Goal: Task Accomplishment & Management: Complete application form

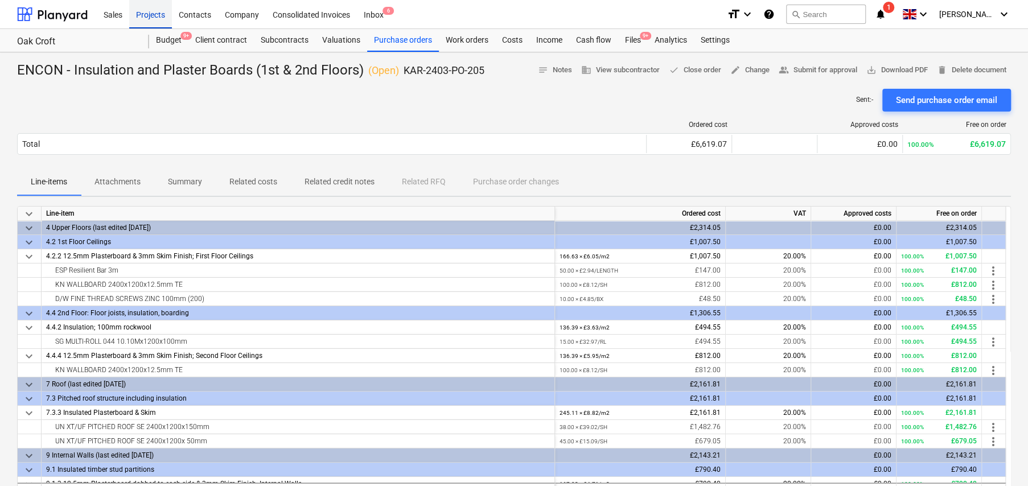
click at [150, 16] on div "Projects" at bounding box center [150, 13] width 43 height 29
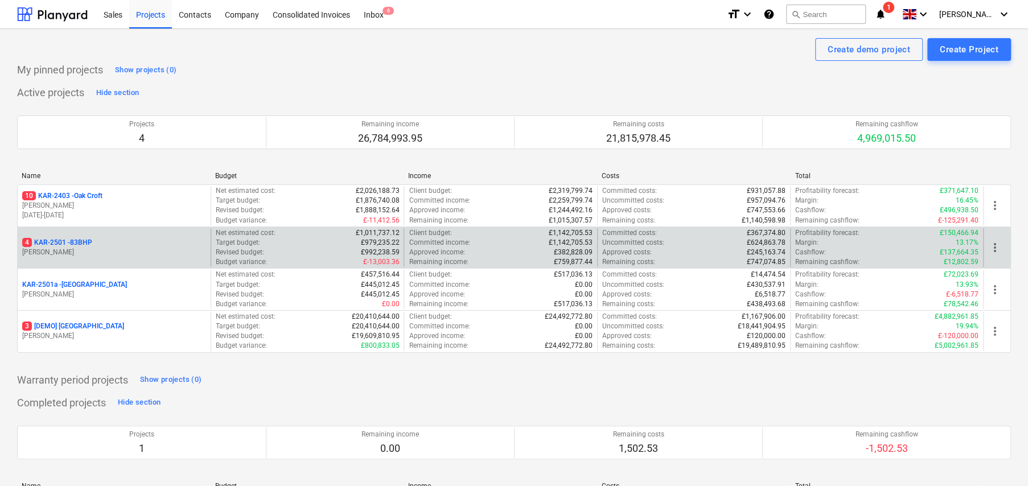
click at [88, 241] on p "4 KAR-2501 - 83BHP" at bounding box center [57, 243] width 70 height 10
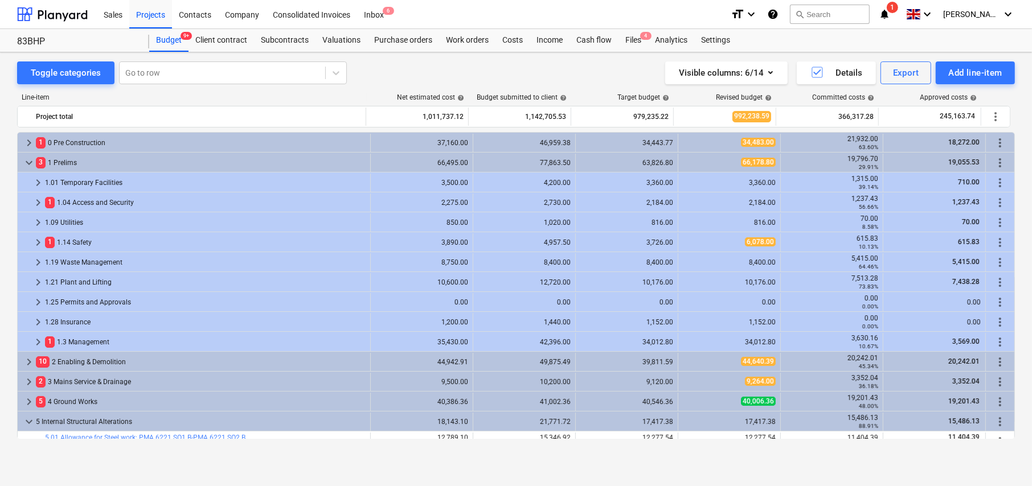
scroll to position [239, 0]
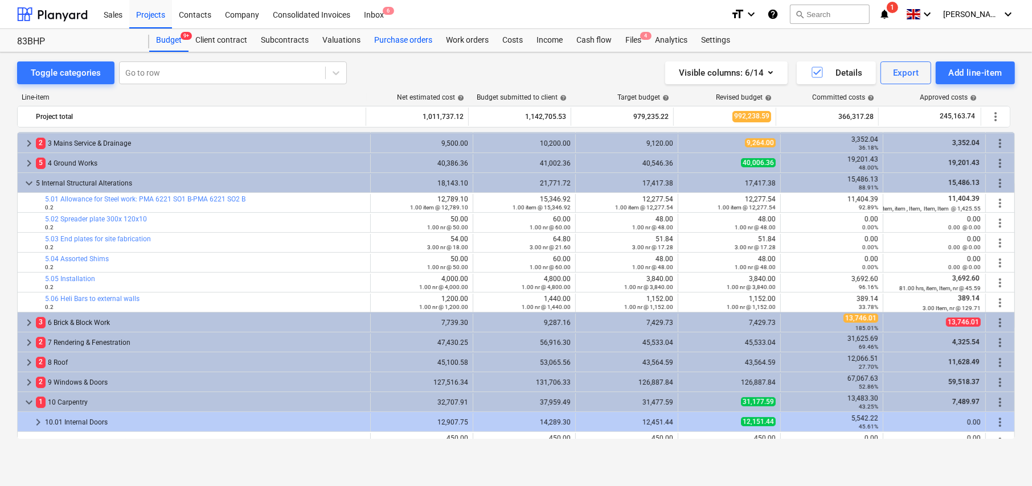
click at [405, 41] on div "Purchase orders" at bounding box center [403, 40] width 72 height 23
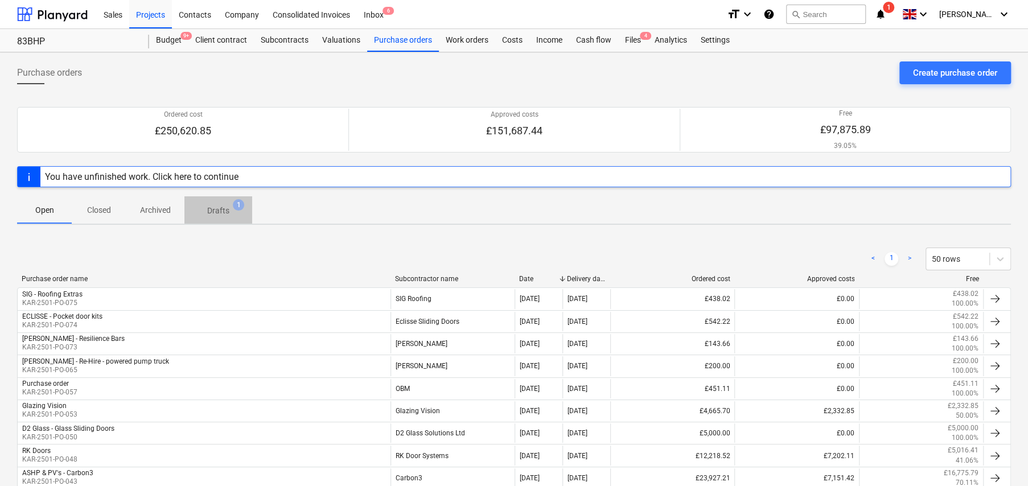
click at [221, 210] on p "Drafts" at bounding box center [218, 211] width 22 height 12
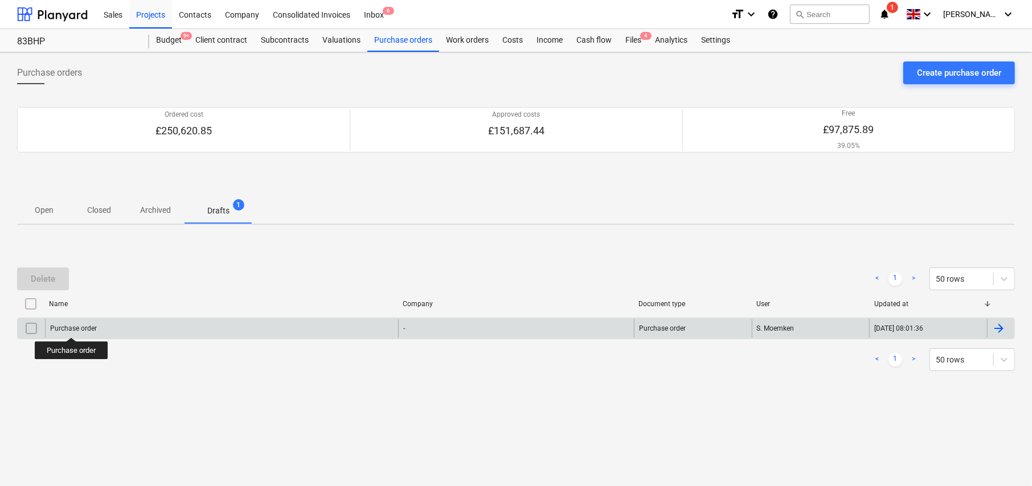
click at [72, 327] on div "Purchase order" at bounding box center [73, 329] width 47 height 8
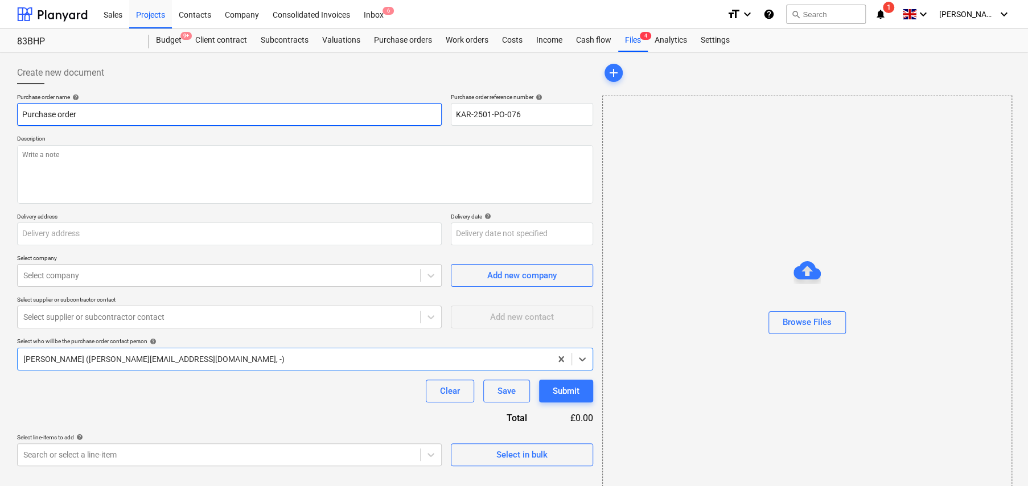
click at [126, 111] on input "Purchase order" at bounding box center [229, 114] width 425 height 23
type textarea "x"
type input "S"
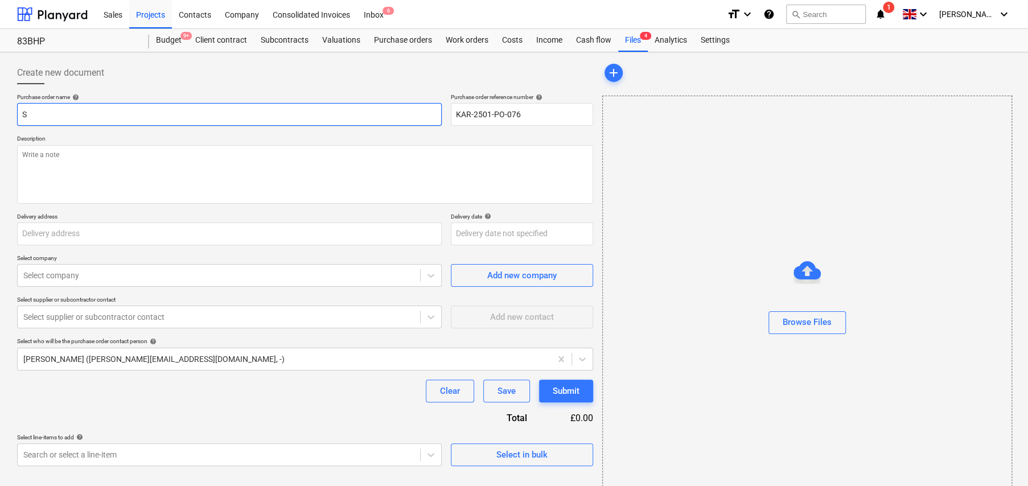
type textarea "x"
type input "Si"
type textarea "x"
type input "Sit"
type textarea "x"
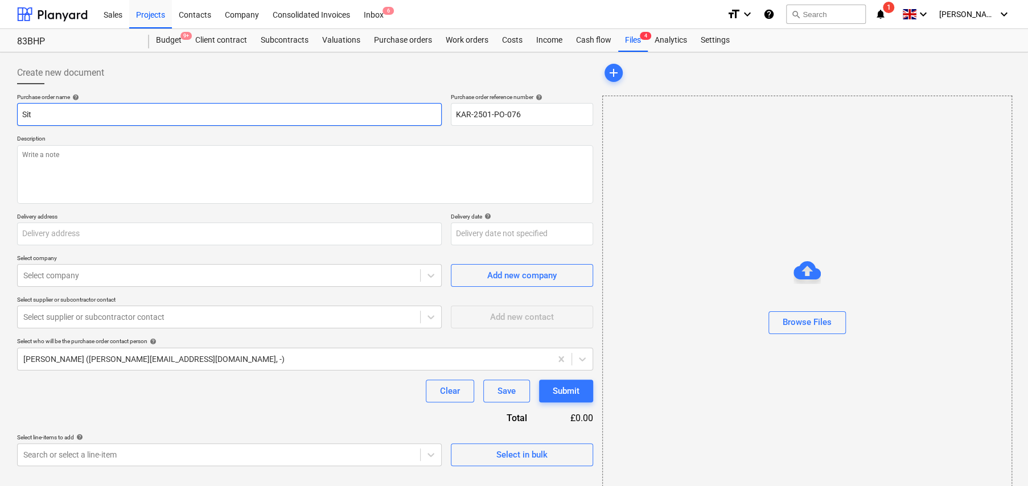
type input "Site"
type textarea "x"
type input "Site"
type textarea "x"
type input "Site B"
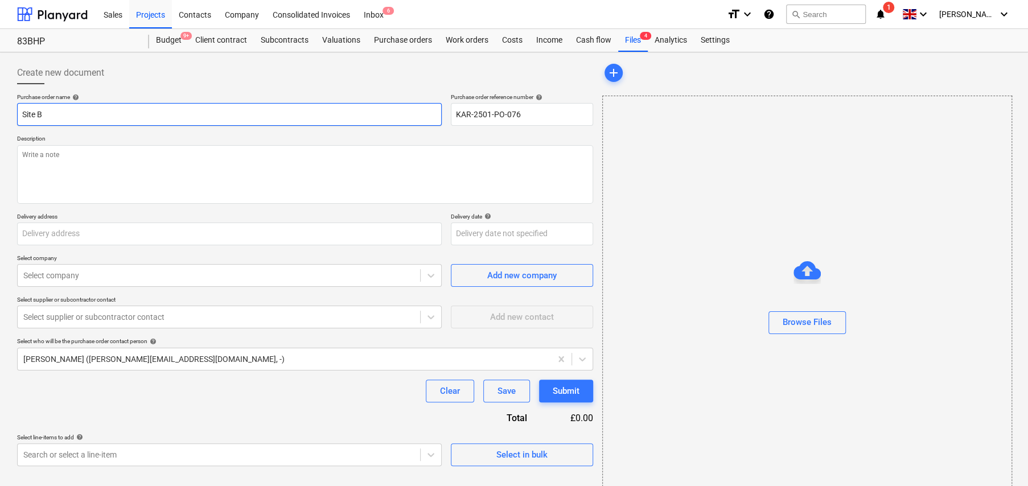
type textarea "x"
type input "Site Bo"
type textarea "x"
type input "Site Box"
type textarea "x"
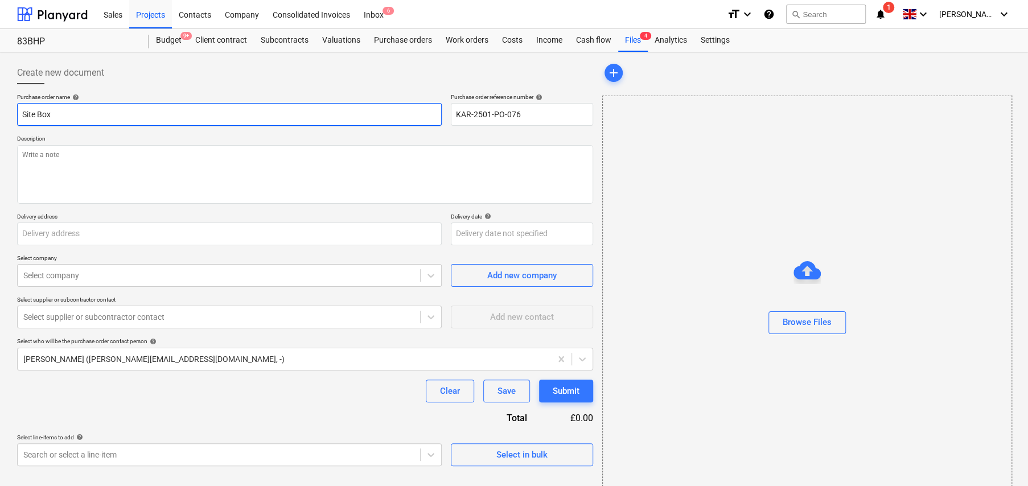
type input "Site Box"
type textarea "x"
type input "Site Box -"
type textarea "x"
type input "Site Box -"
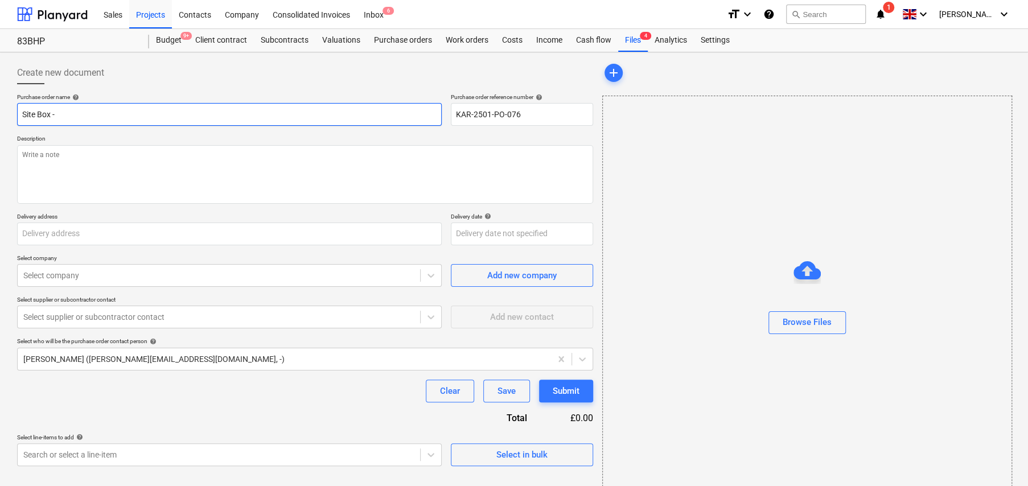
type textarea "x"
type input "Site Box - P"
type textarea "x"
type input "Site Box - Pa"
type textarea "x"
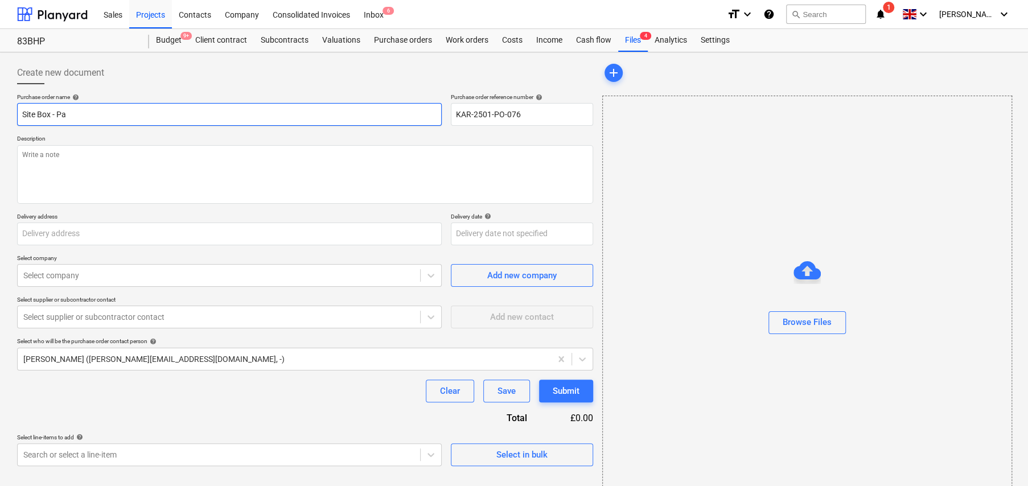
type input "Site Box - Pac"
type textarea "x"
type input "Site Box - Pack"
type textarea "x"
type input "Site Box - Packi"
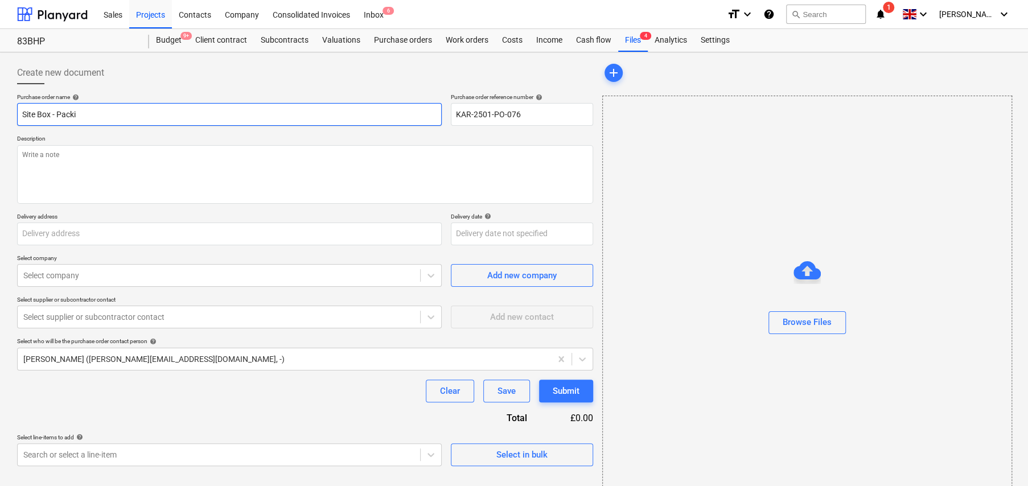
type textarea "x"
type input "Site Box - Packin"
type textarea "x"
type input "Site Box - Packing"
type textarea "x"
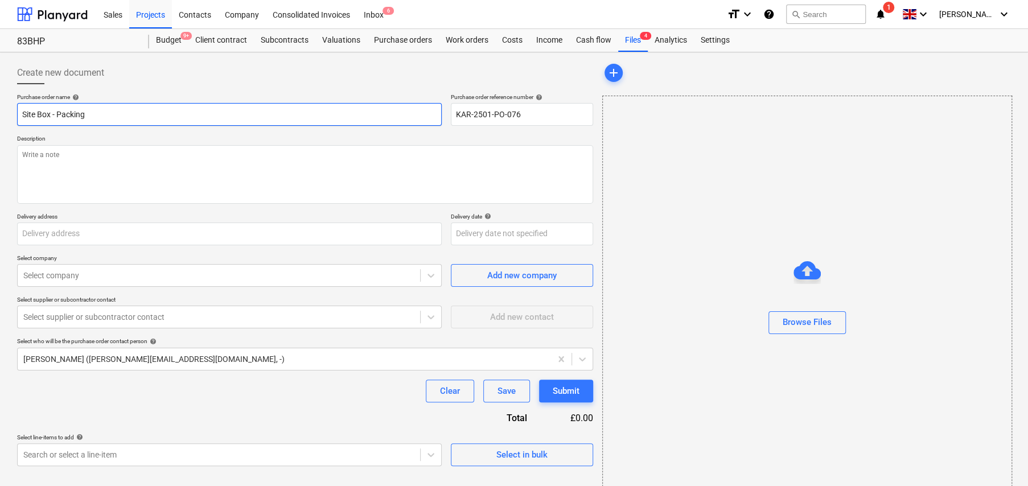
type input "Site Box - Packing"
type textarea "x"
type input "Site Box - Packing b"
type textarea "x"
type input "Site Box - Packing br"
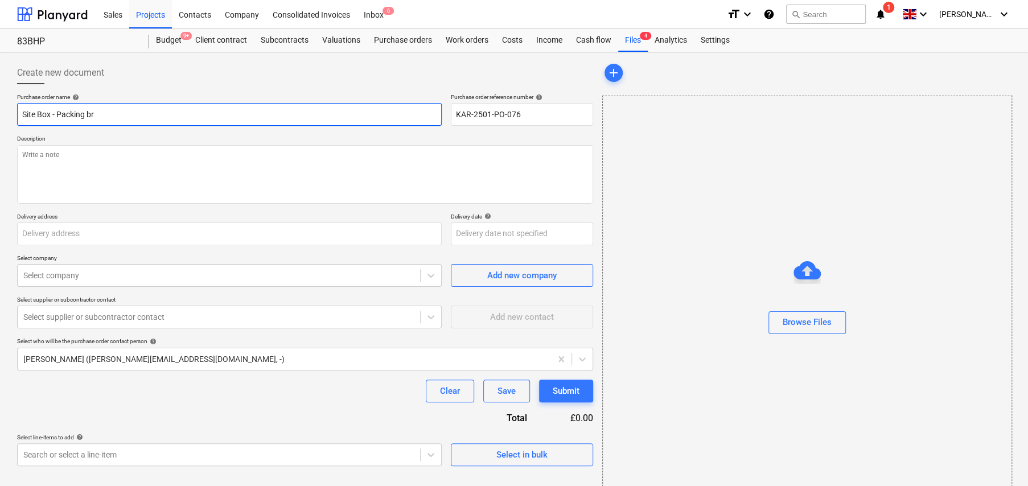
type textarea "x"
type input "Site Box - Packing bra"
type textarea "x"
type input "Site Box - Packing brac"
type textarea "x"
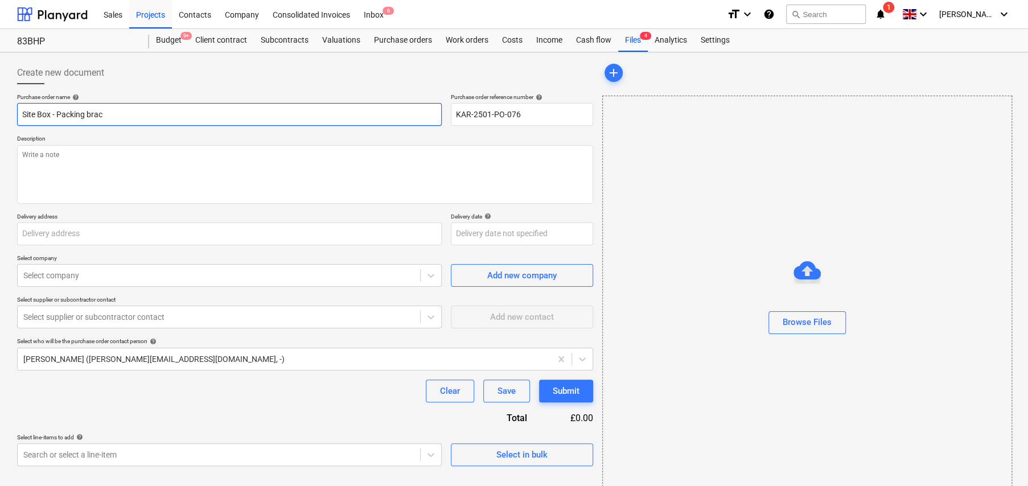
type input "Site Box - Packing [PERSON_NAME]"
type textarea "x"
type input "Site Box - Packing bracke"
type textarea "x"
type input "Site Box - Packing bracket"
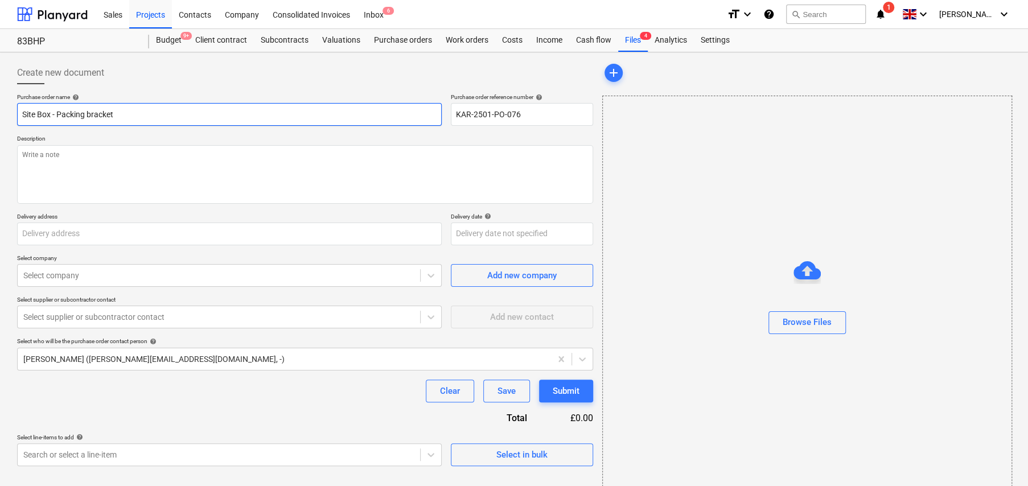
type textarea "x"
type input "Site Box - Packing brackets"
type textarea "x"
type input "Site Box - Packing brackets"
type textarea "x"
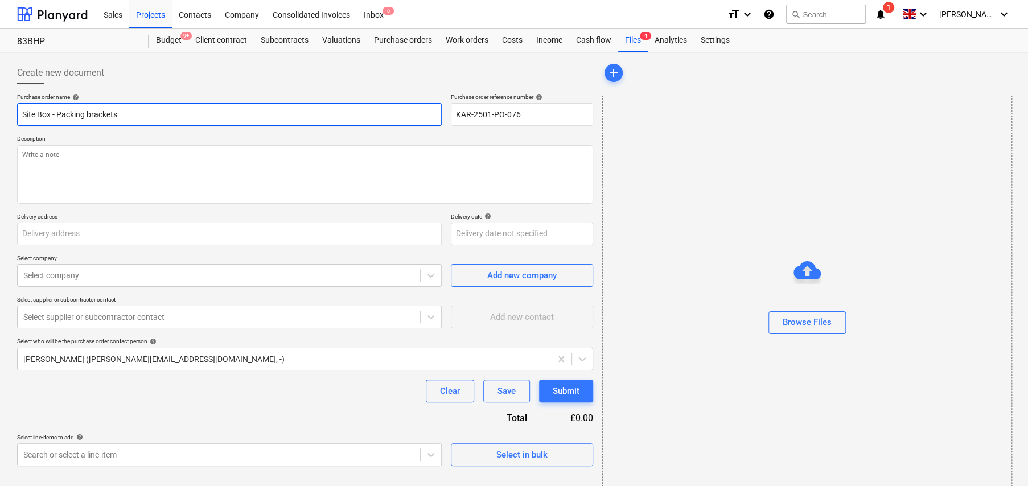
type input "Site Box - Packing brackets ("
type textarea "x"
type input "Site Box - Packing brackets (W"
type textarea "x"
type input "Site Box - Packing brackets (WE"
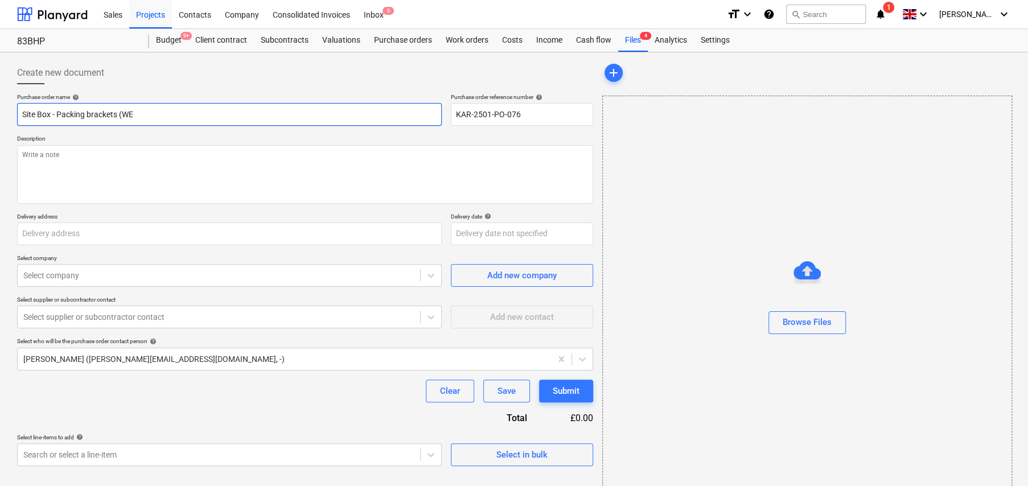
type textarea "x"
type input "Site Box - Packing brackets (WEB"
type textarea "x"
type input "Site Box - Packing brackets (WEBO"
type textarea "x"
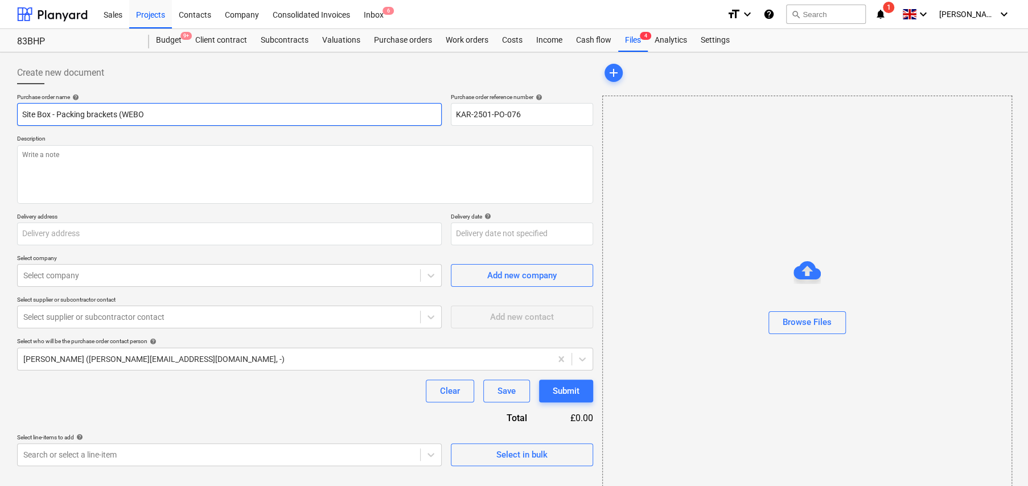
type input "Site Box - Packing brackets (WEBOR"
type textarea "x"
type input "Site Box - Packing brackets (WEBORD"
type textarea "x"
type input "Site Box - Packing brackets (WEBORDR"
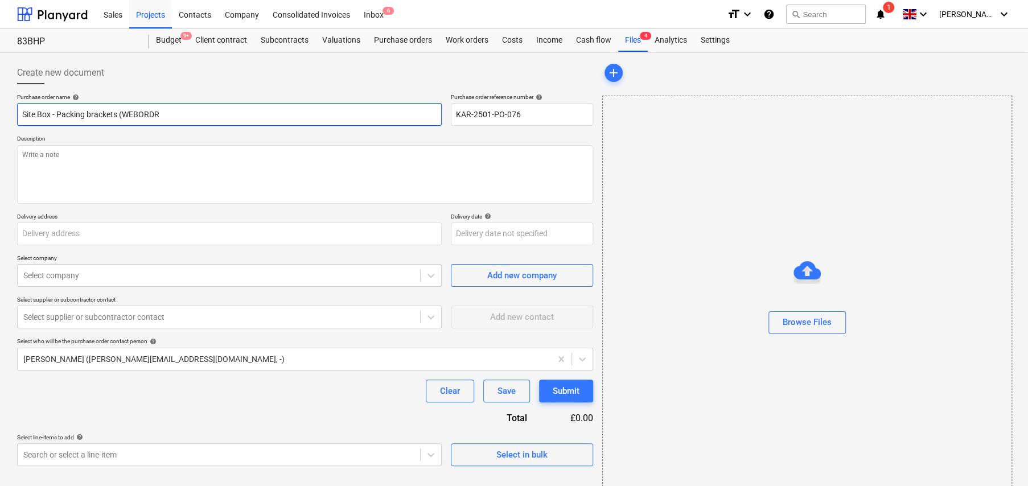
type textarea "x"
type input "Site Box - Packing brackets (WEB ORDR"
type textarea "x"
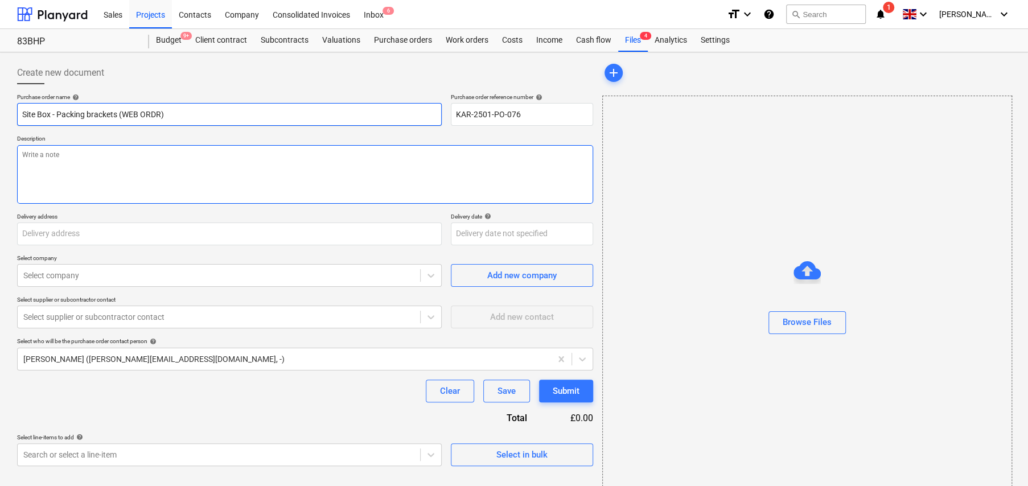
type input "Site Box - Packing brackets (WEB ORDR)"
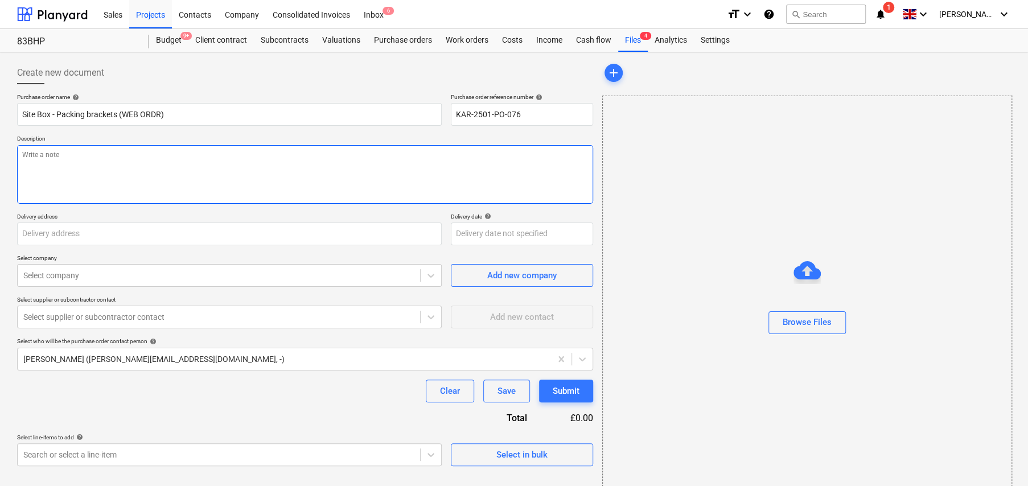
click at [140, 165] on textarea at bounding box center [305, 174] width 576 height 59
type textarea "x"
type textarea "o"
type textarea "x"
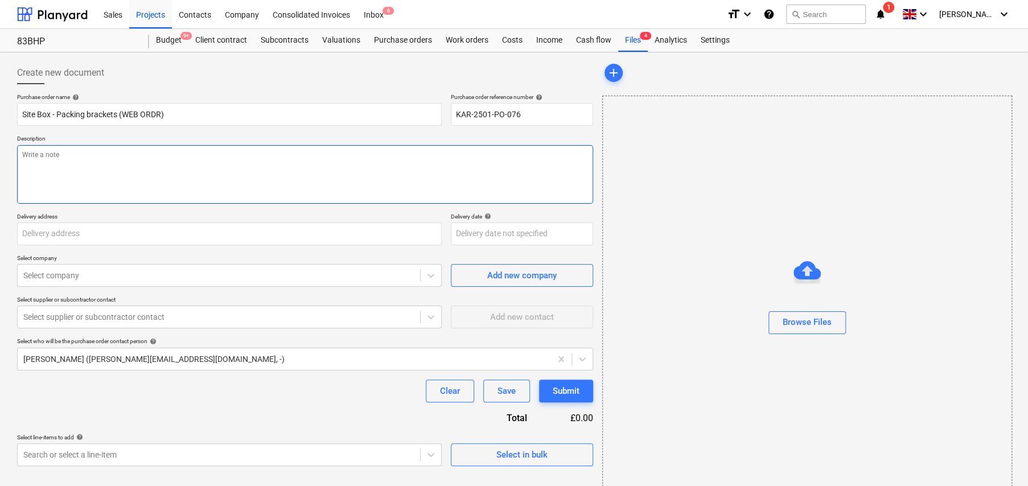
type textarea "W"
type textarea "x"
type textarea "We"
type textarea "x"
type textarea "Web"
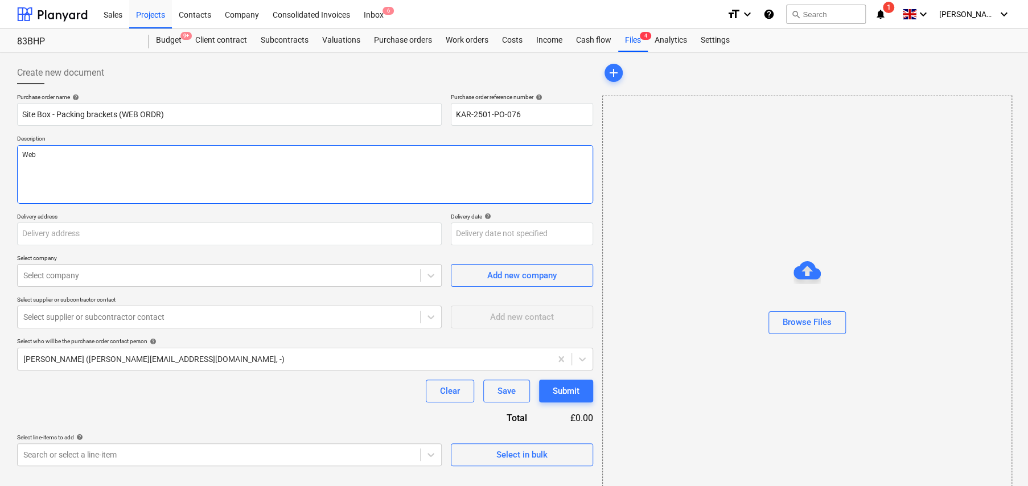
type textarea "x"
type textarea "Web"
type textarea "x"
type textarea "Web o"
type textarea "x"
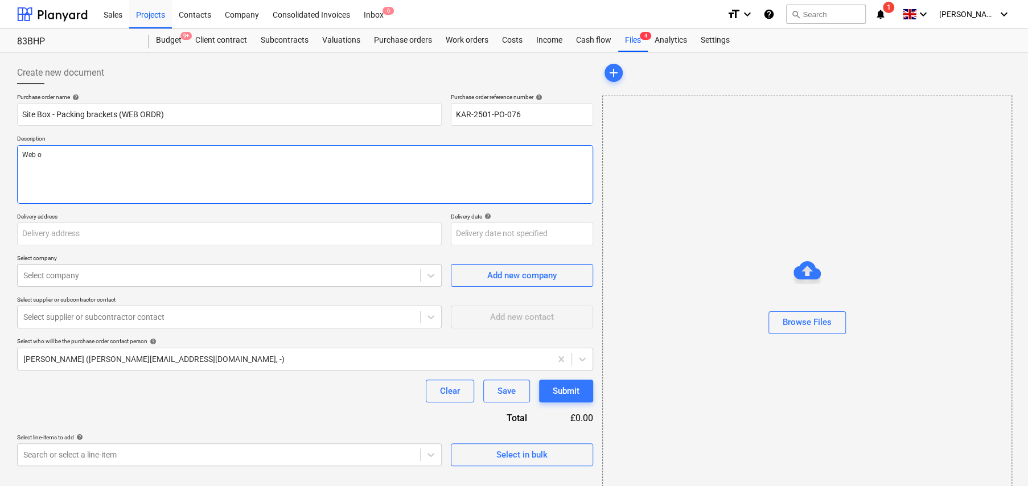
type textarea "Web or"
type textarea "x"
type textarea "Web ord"
type textarea "x"
type textarea "Web orde"
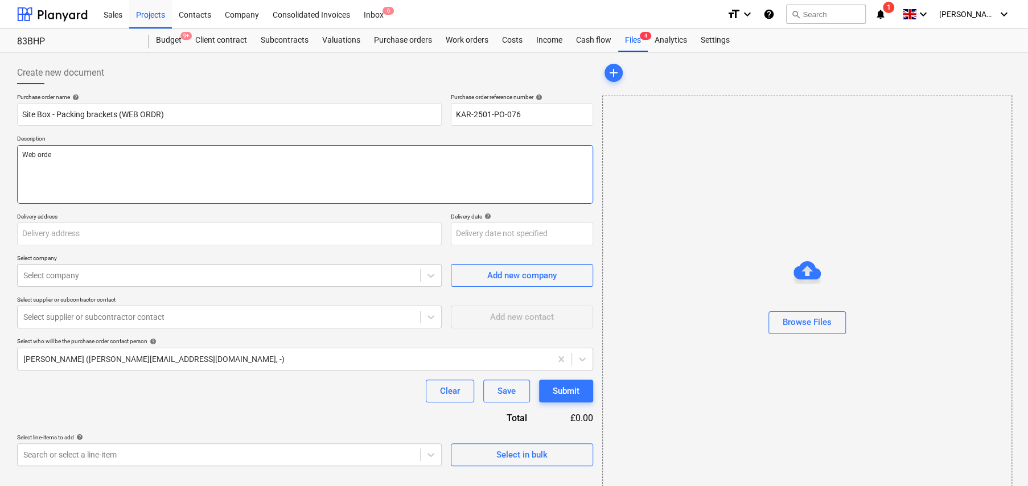
type textarea "x"
type textarea "Web order"
type textarea "x"
type textarea "Web order."
type textarea "x"
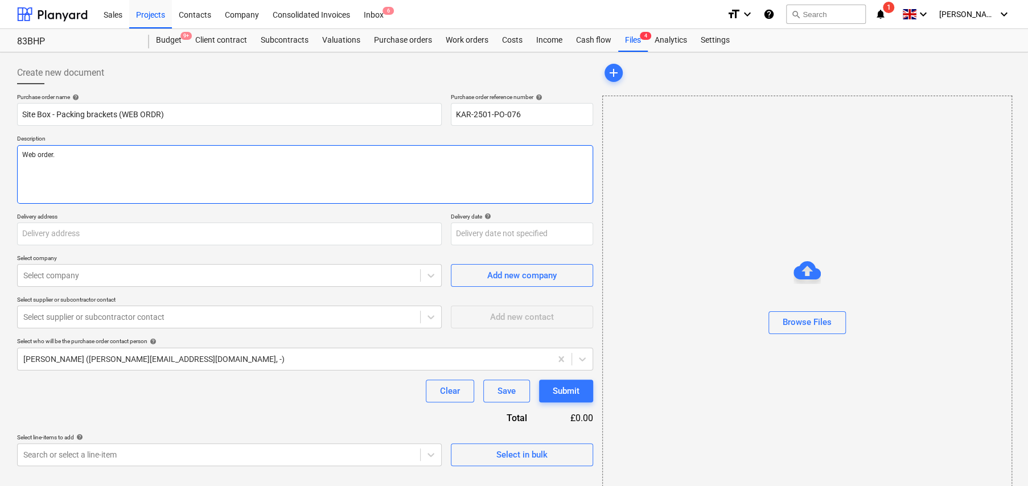
type textarea "Web order."
type textarea "x"
type textarea "Web order. S"
type textarea "x"
type textarea "Web order. Sh"
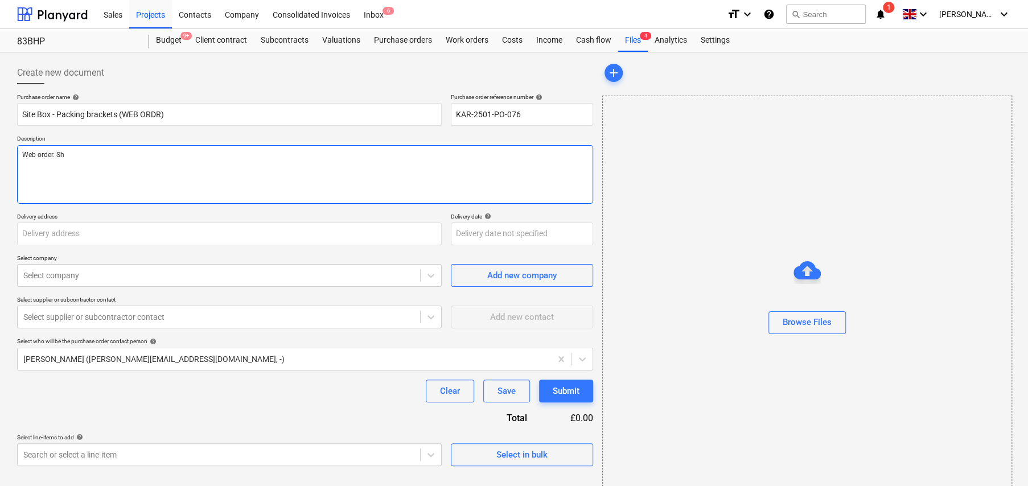
type textarea "x"
type textarea "Web order. Sho"
type textarea "x"
type textarea "Web order. Shou"
type textarea "x"
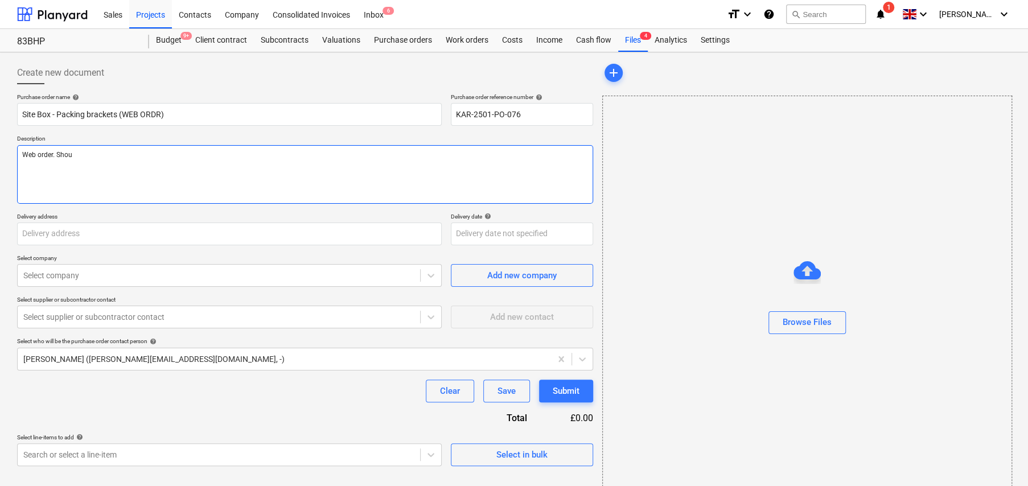
type textarea "Web order. [GEOGRAPHIC_DATA]"
type textarea "x"
type textarea "Web order. Should"
type textarea "x"
type textarea "Web order. Should"
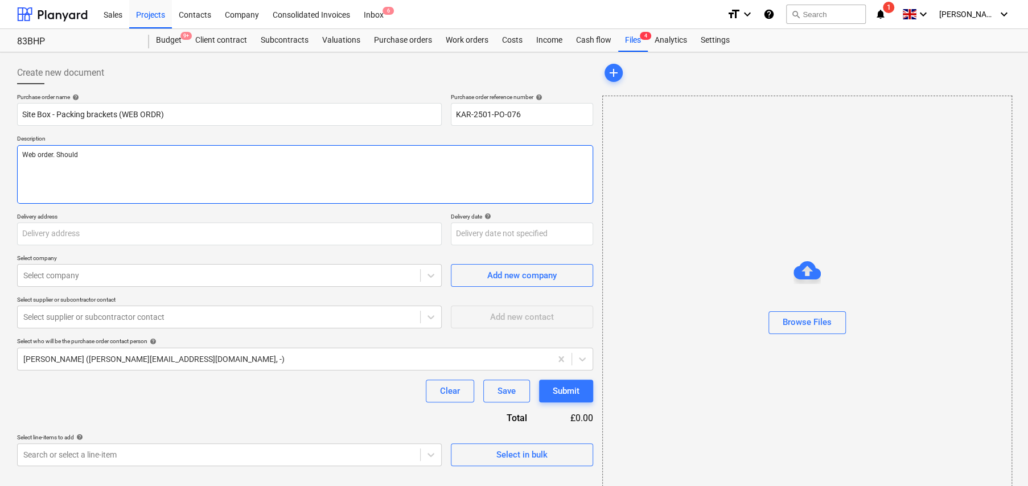
type textarea "x"
type textarea "Web order. Should b"
type textarea "x"
type textarea "Web order. Should be"
type textarea "x"
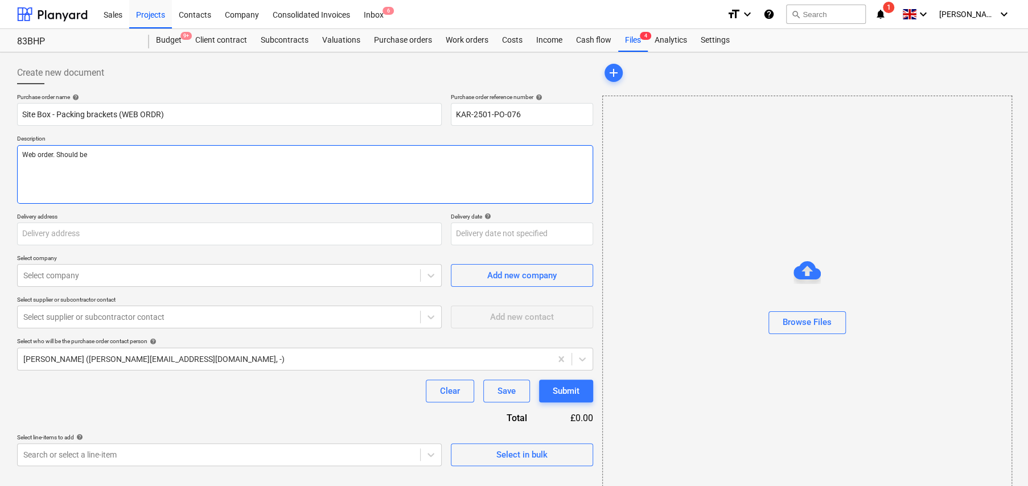
type textarea "Web order. Should be"
type textarea "x"
type textarea "Web order. Should be n"
type textarea "x"
type textarea "Web order. Should be ne"
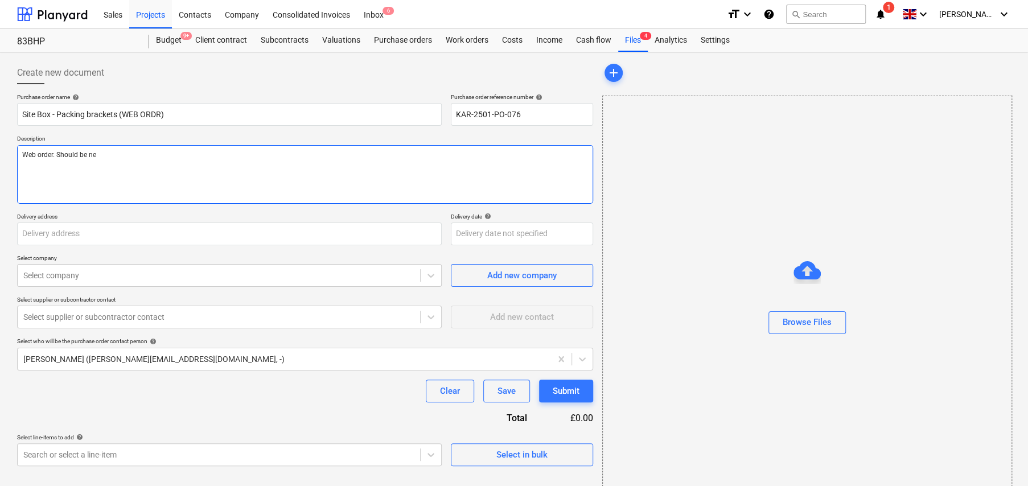
type textarea "x"
type textarea "Web order. Should be nex"
type textarea "x"
type textarea "Web order. Should be next"
type textarea "x"
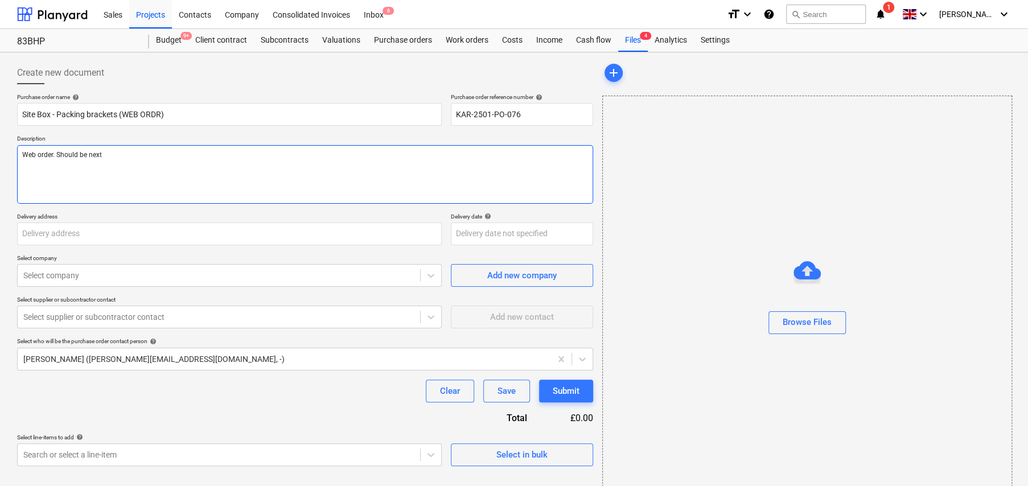
type textarea "Web order. Should be next"
type textarea "x"
type textarea "Web order. Should be next d"
type textarea "x"
type textarea "Web order. Should be next da"
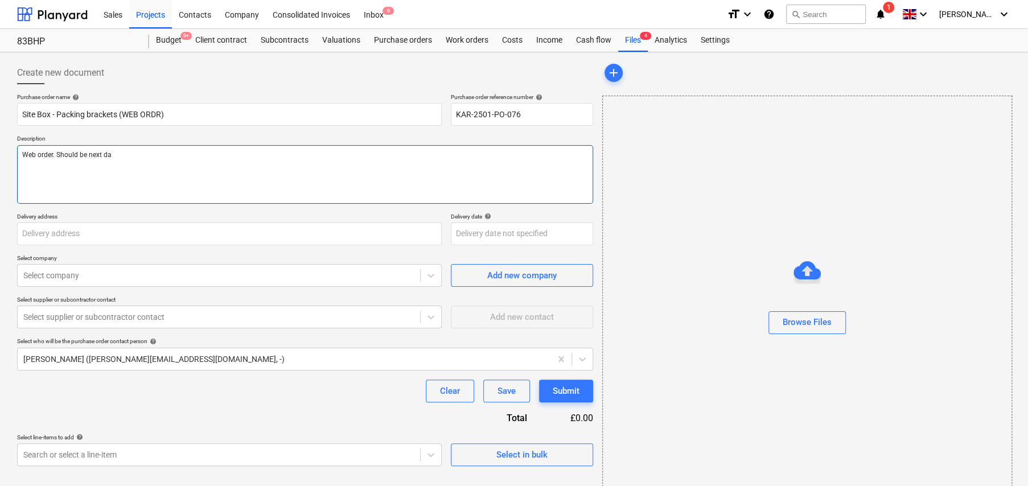
type textarea "x"
type textarea "Web order. Should be next day"
type textarea "x"
type textarea "Web order. Should be next day"
type textarea "x"
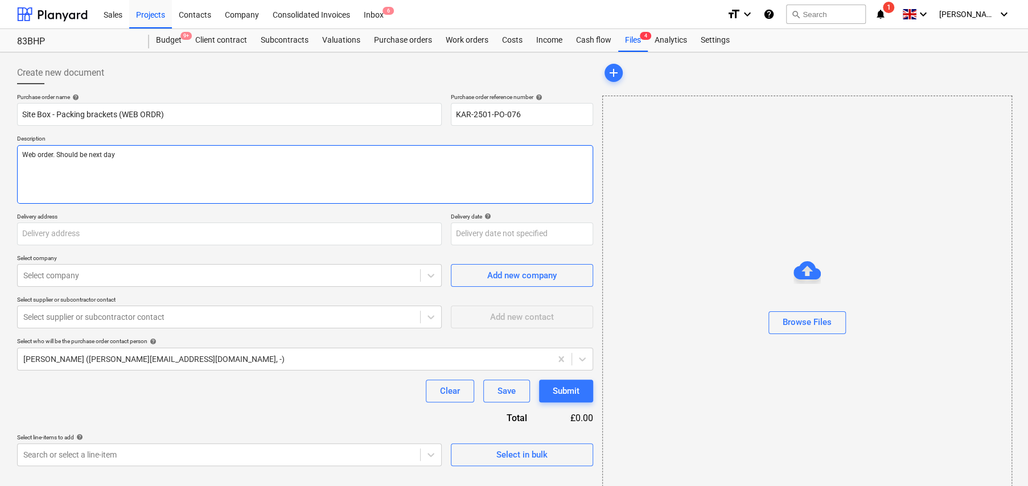
type textarea "Web order. Should be next day d"
type textarea "x"
type textarea "Web order. Should be next day de"
type textarea "x"
type textarea "Web order. Should be next day del"
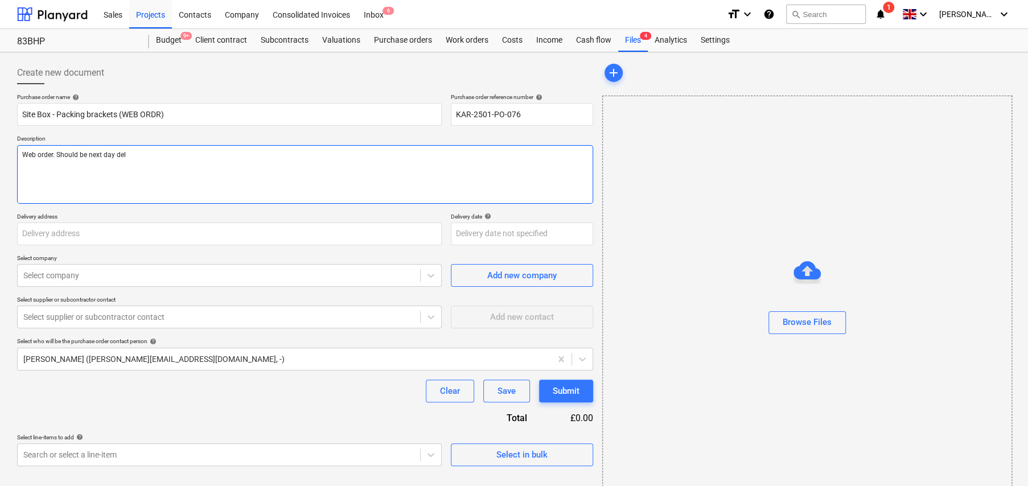
type textarea "x"
type textarea "Web order. Should be next day deli"
type textarea "x"
type textarea "Web order. Should be next day deliv"
type textarea "x"
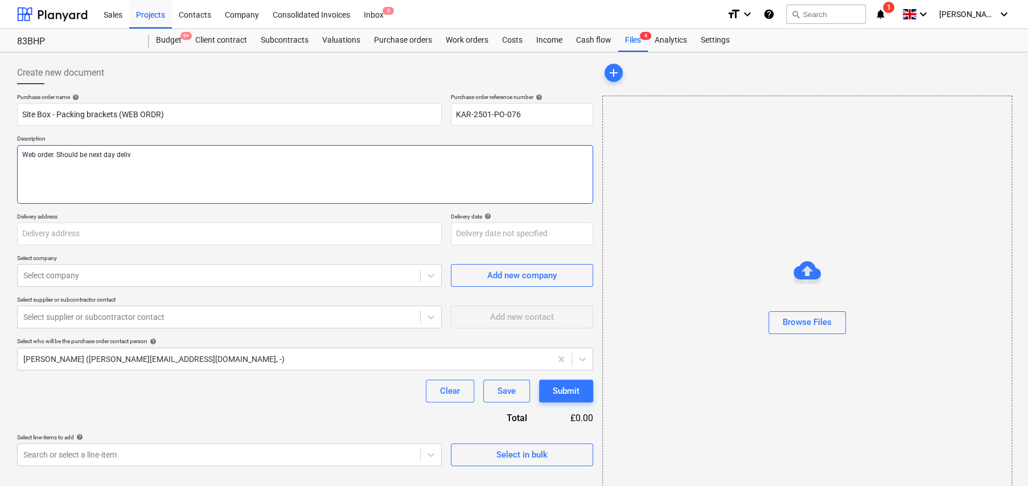
type textarea "Web order. Should be next day delive"
type textarea "x"
type textarea "Web order. Should be next day deliver"
type textarea "x"
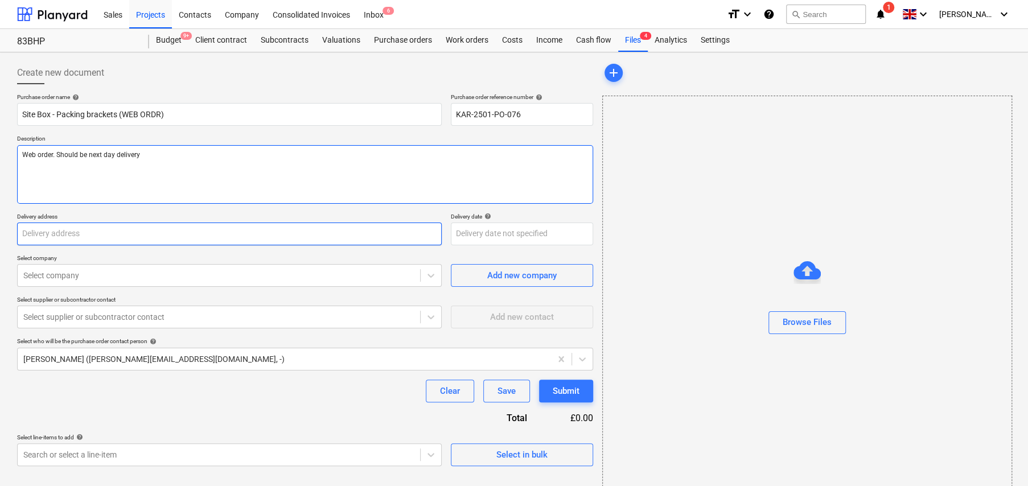
type textarea "Web order. Should be next day delivery"
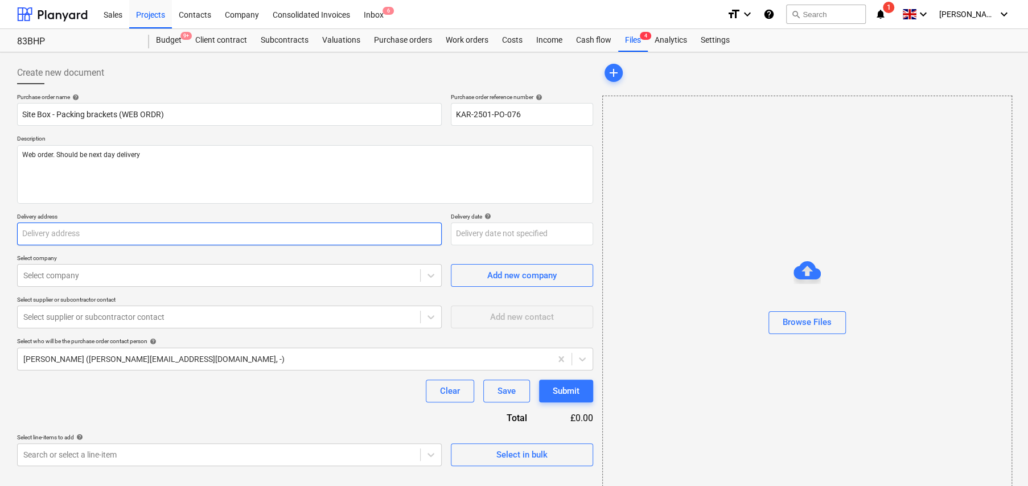
click at [76, 232] on input "text" at bounding box center [229, 234] width 425 height 23
click at [123, 239] on input "text" at bounding box center [229, 234] width 425 height 23
type textarea "x"
type input "8"
type textarea "x"
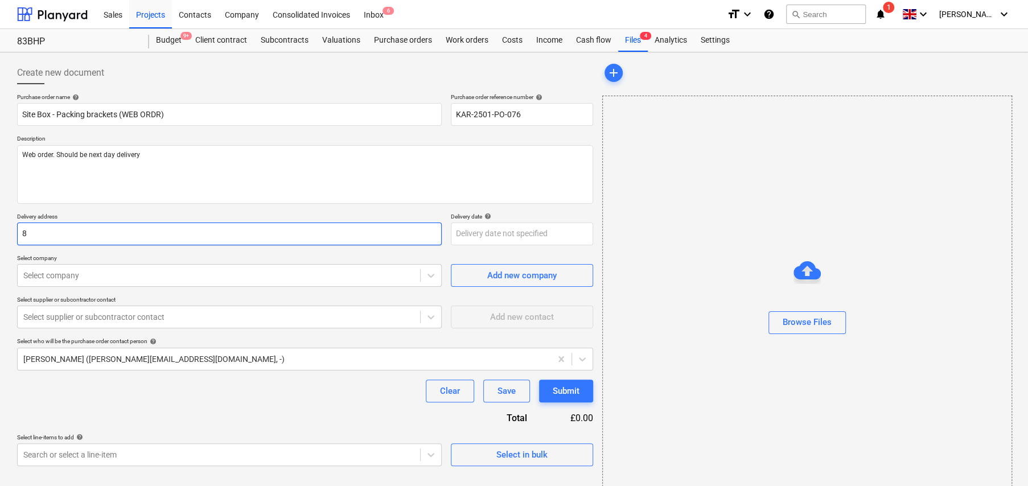
type input "83"
type textarea "x"
type input "83"
type textarea "x"
type input "83 B"
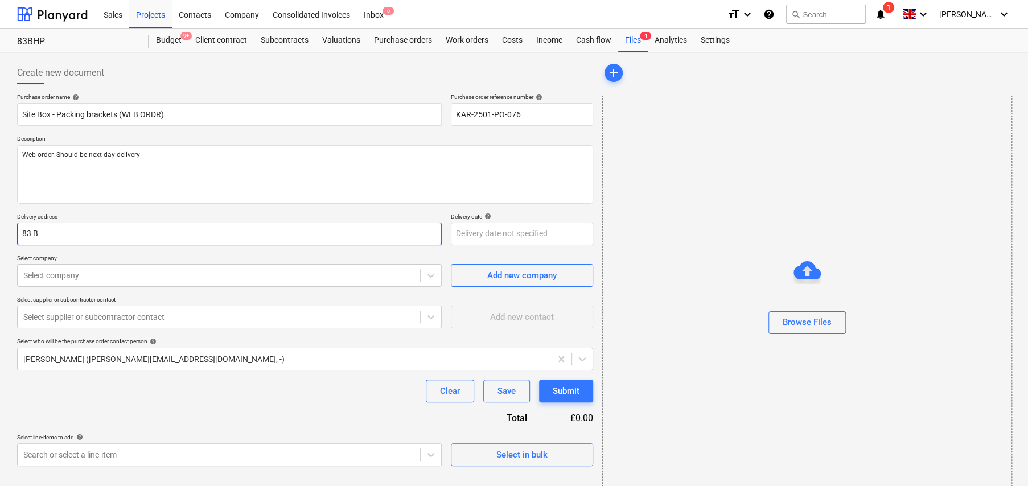
type textarea "x"
type input "83 Bl"
type textarea "x"
type input "83 Bla"
type textarea "x"
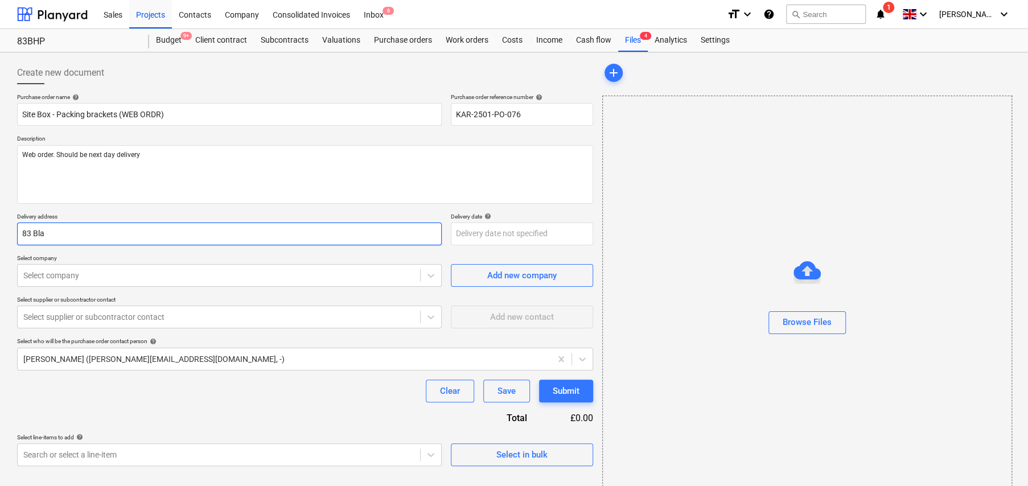
type input "83 Blac"
type textarea "x"
type input "83 Black"
type textarea "x"
type input "83 Blackh"
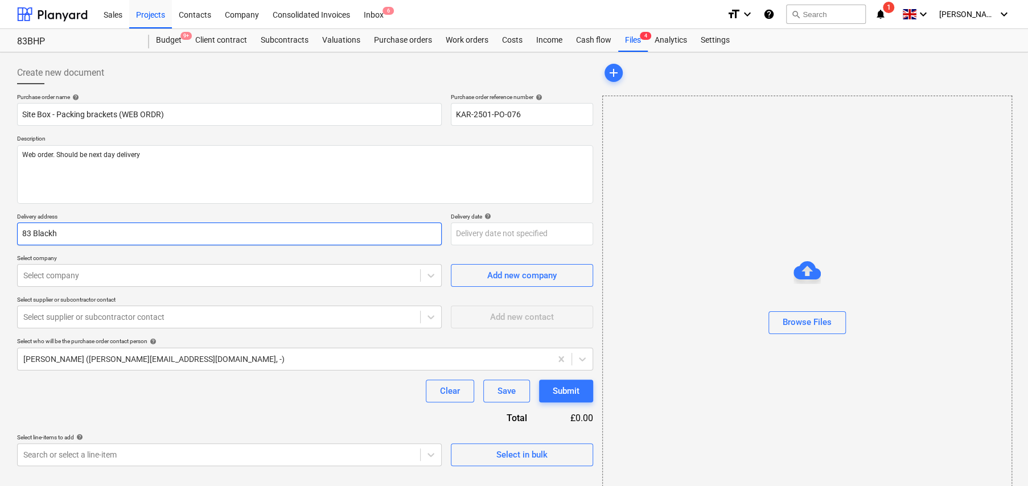
type textarea "x"
type input "83 Blackhe"
type textarea "x"
type input "83 Blackhea"
type textarea "x"
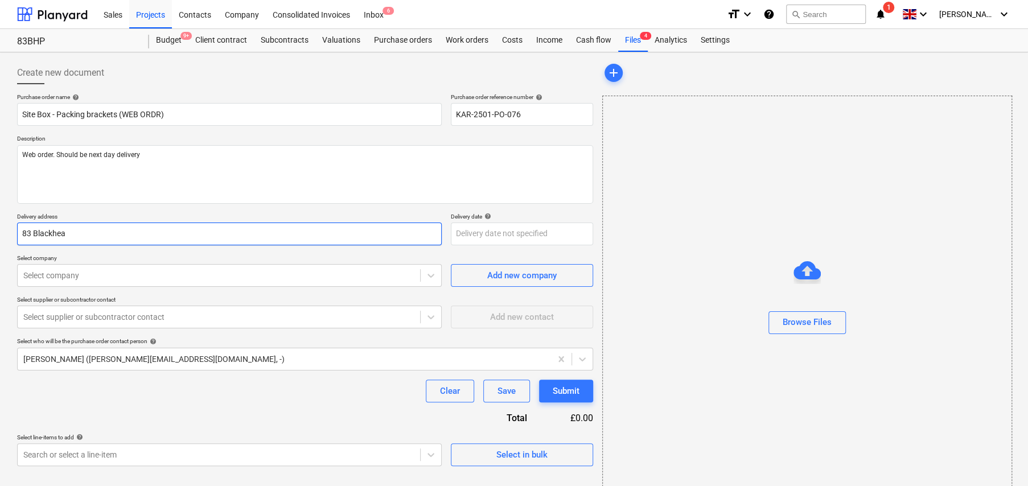
type input "83 Blackheat"
type textarea "x"
type input "83 Blackheath"
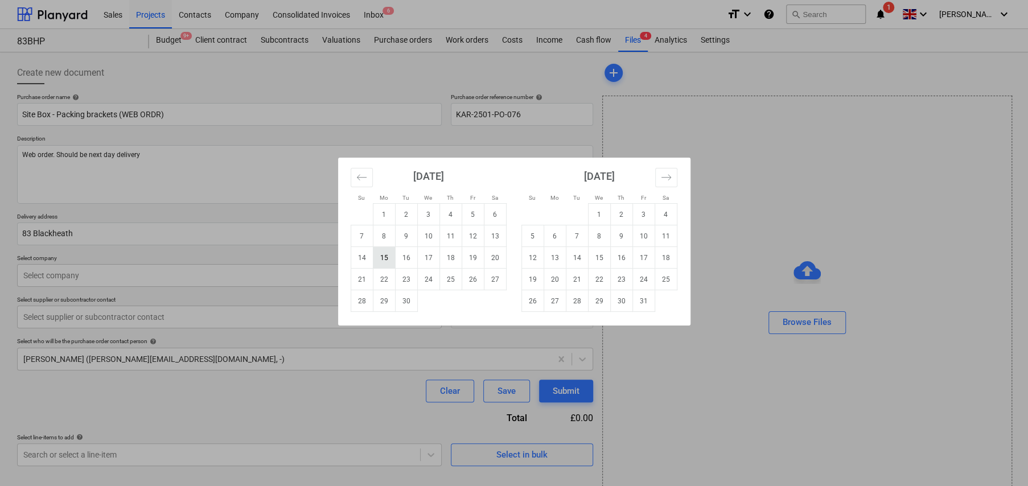
click at [387, 262] on td "15" at bounding box center [384, 258] width 22 height 22
type textarea "x"
type input "[DATE]"
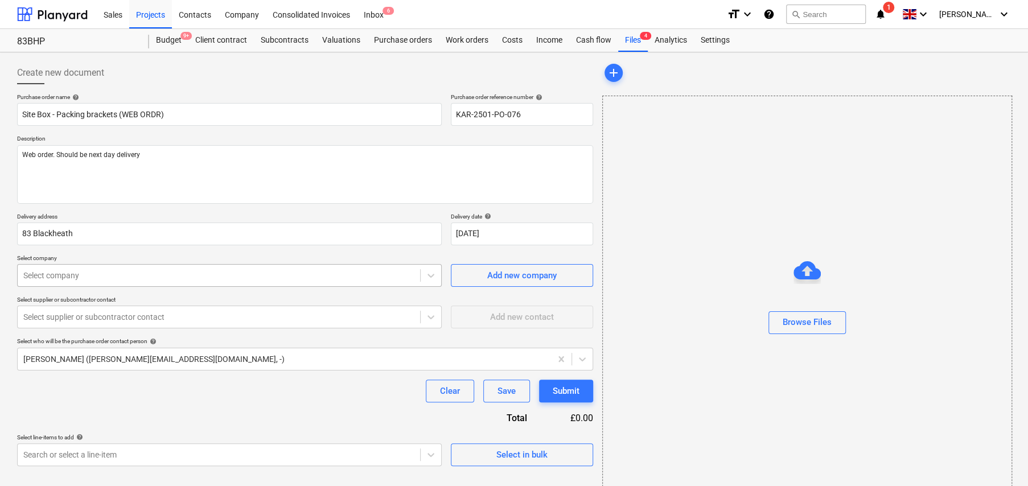
click at [140, 275] on div at bounding box center [218, 275] width 391 height 11
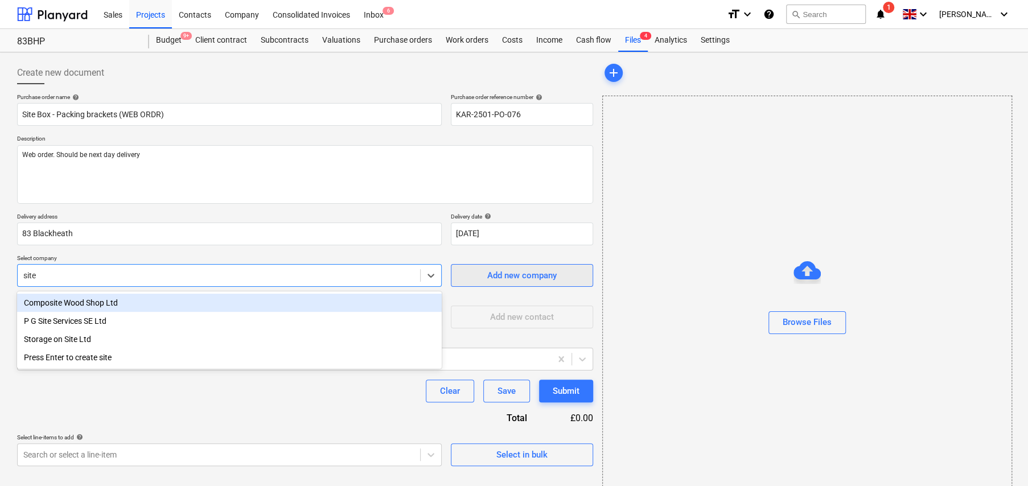
type input "site"
type textarea "x"
click at [503, 272] on div "Add new company" at bounding box center [521, 275] width 69 height 15
type textarea "x"
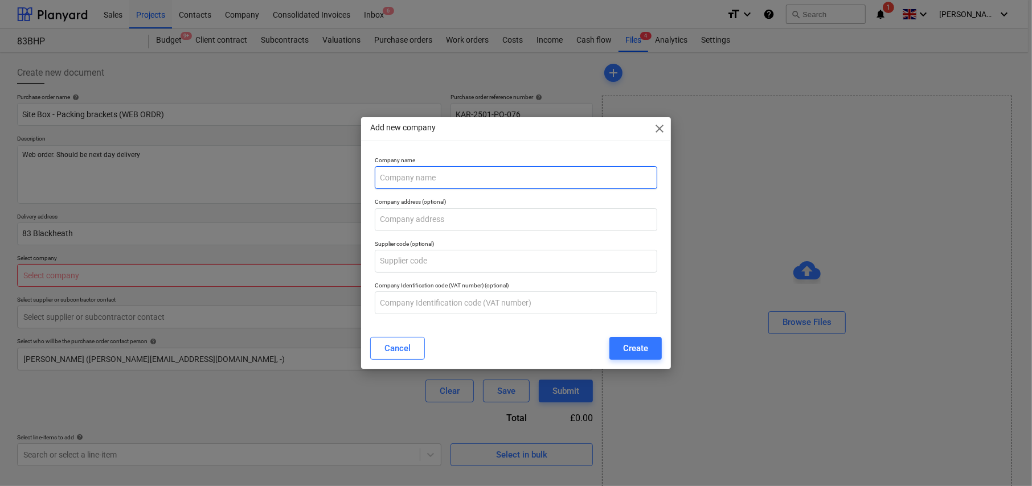
click at [446, 175] on input "text" at bounding box center [516, 177] width 282 height 23
type input "SiteBox"
click at [661, 130] on span "close" at bounding box center [660, 129] width 14 height 14
type textarea "x"
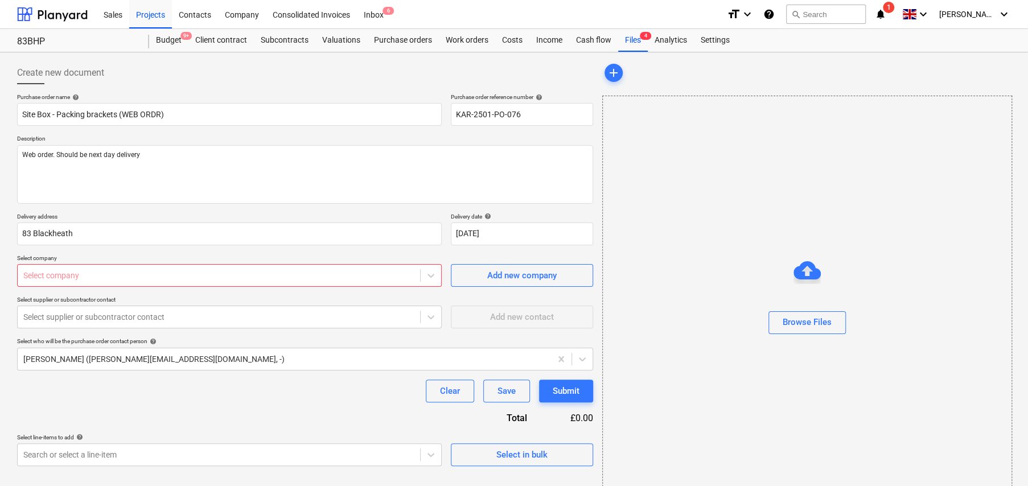
click at [145, 275] on div at bounding box center [218, 275] width 391 height 11
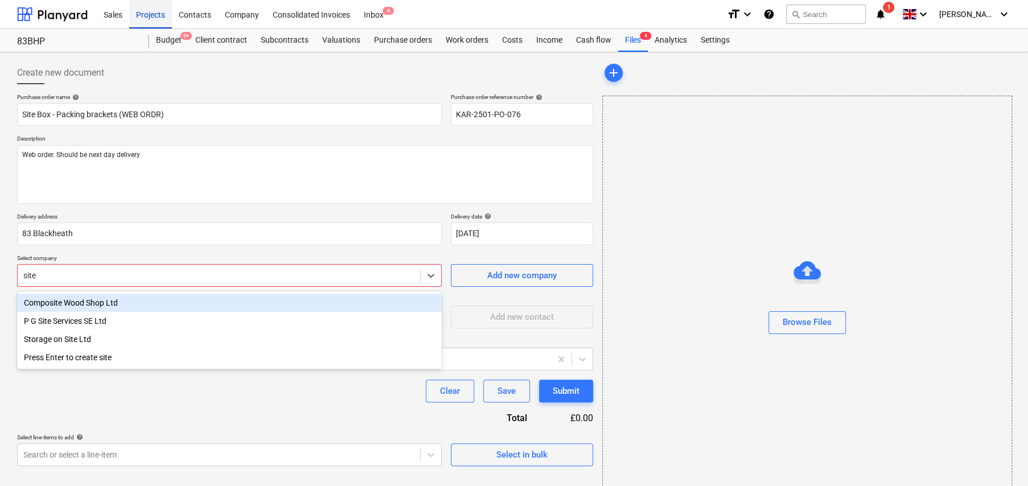
type input "site"
type textarea "x"
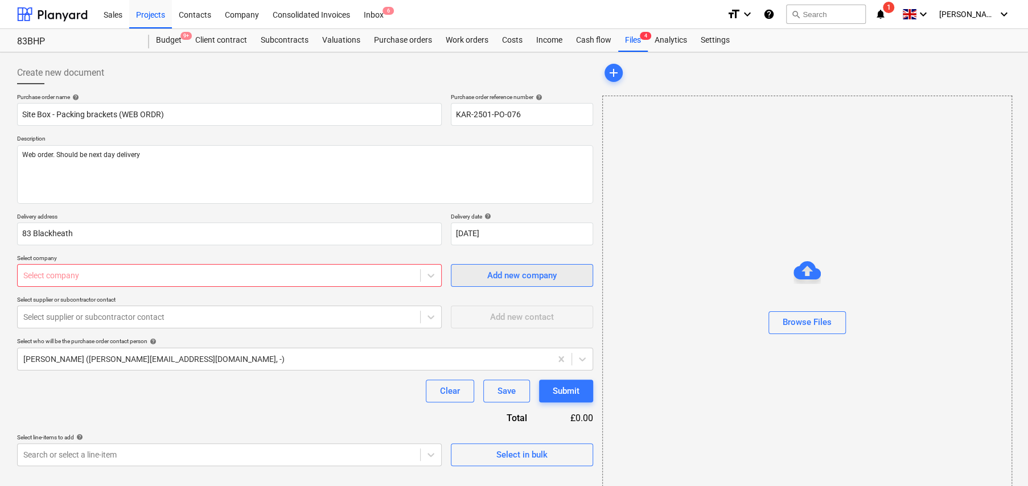
click at [522, 281] on div "Add new company" at bounding box center [521, 275] width 69 height 15
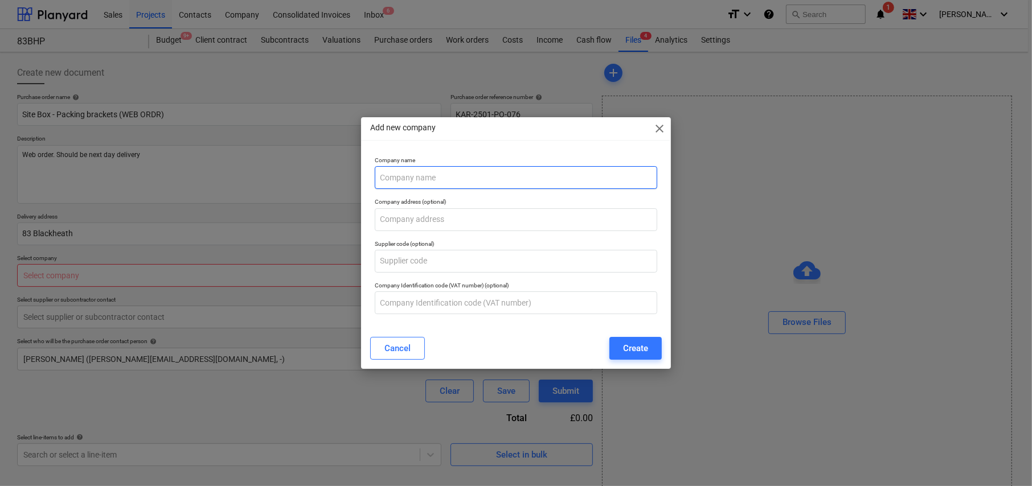
type textarea "x"
click at [485, 183] on input "text" at bounding box center [516, 177] width 282 height 23
type input "[DOMAIN_NAME]"
click at [649, 350] on button "Create" at bounding box center [635, 348] width 52 height 23
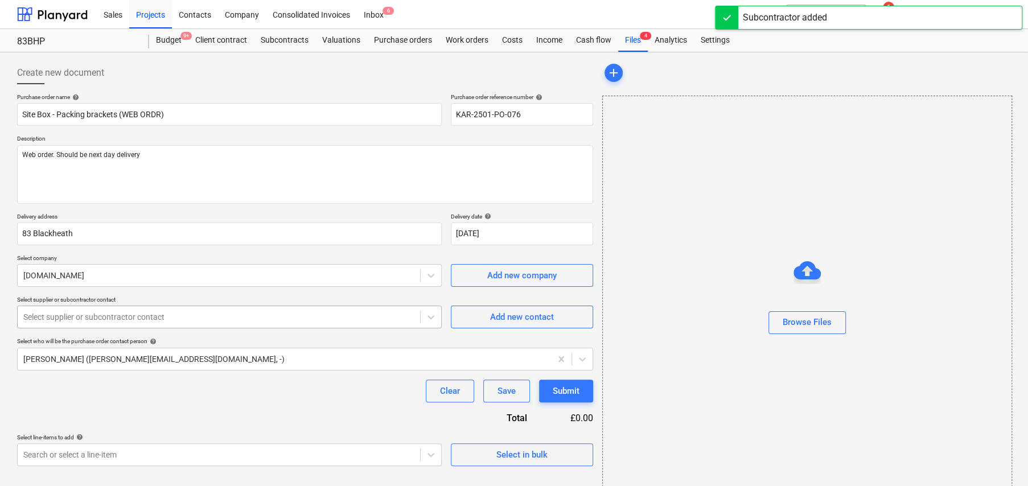
click at [204, 315] on div at bounding box center [218, 316] width 391 height 11
click at [532, 321] on div "Add new contact" at bounding box center [522, 317] width 64 height 15
type textarea "x"
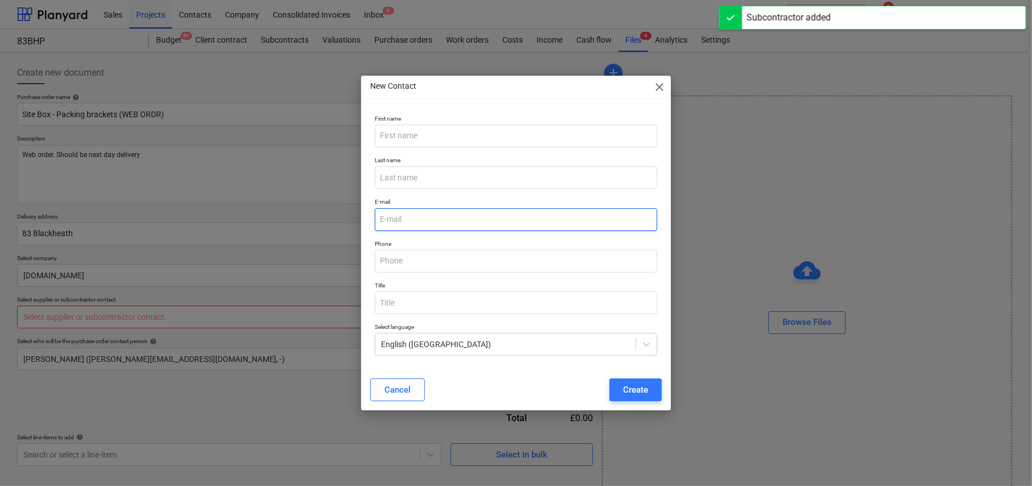
click at [428, 217] on input "email" at bounding box center [516, 219] width 282 height 23
paste input "[EMAIL_ADDRESS][DOMAIN_NAME]"
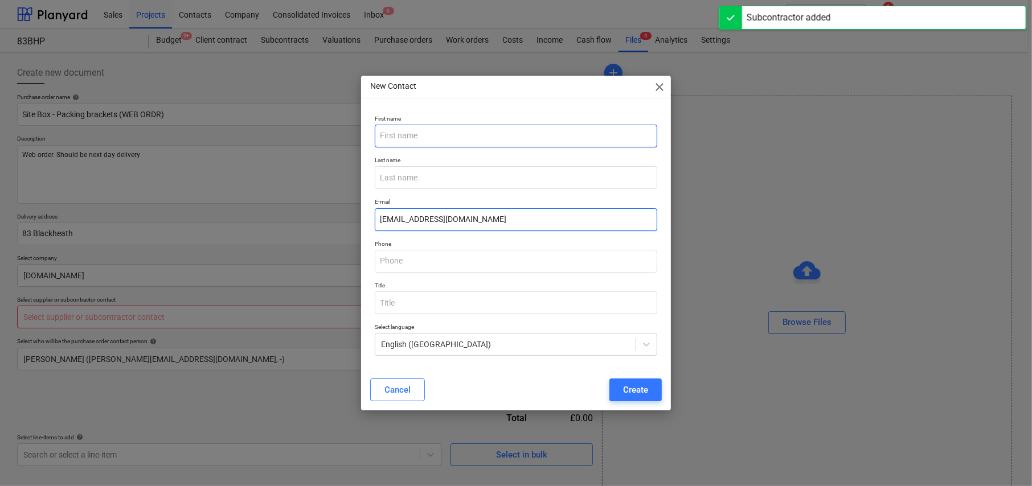
type input "[EMAIL_ADDRESS][DOMAIN_NAME]"
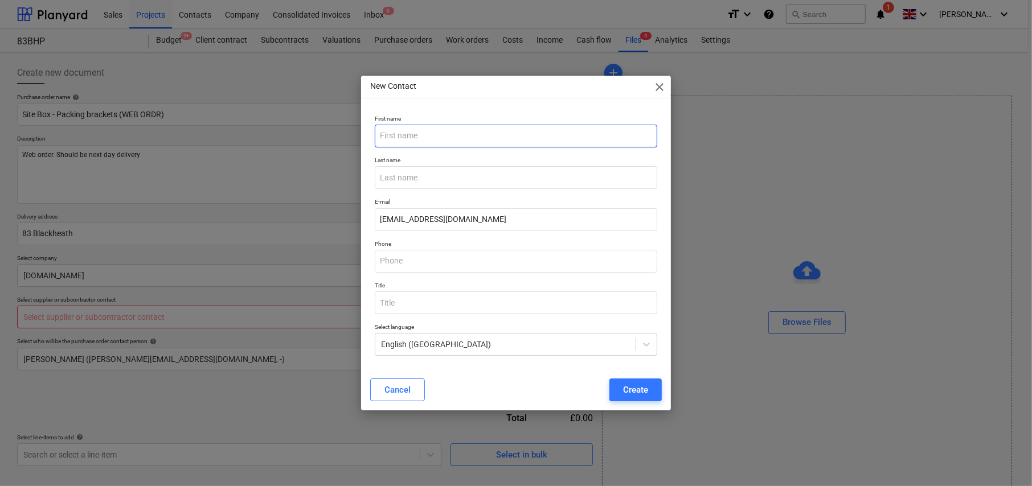
click at [458, 134] on input "text" at bounding box center [516, 136] width 282 height 23
type input "admin"
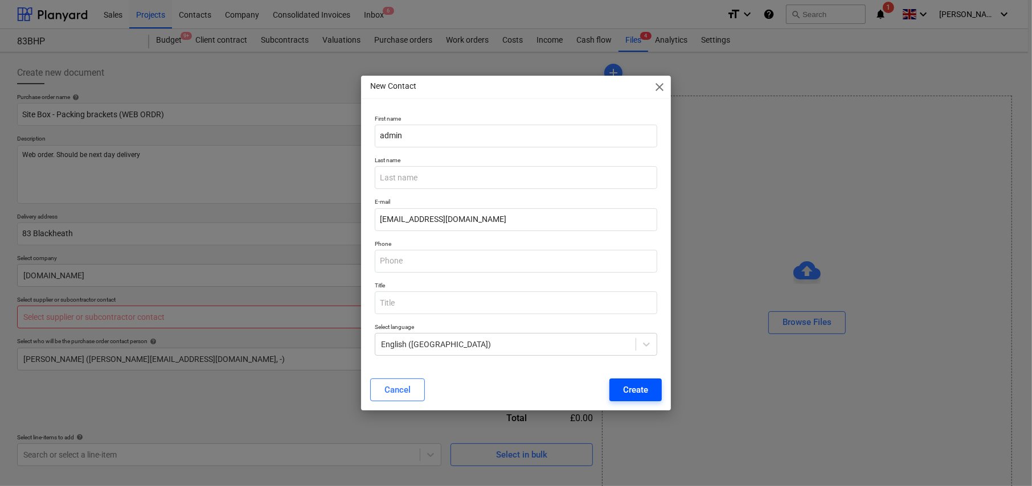
click at [638, 387] on div "Create" at bounding box center [635, 390] width 25 height 15
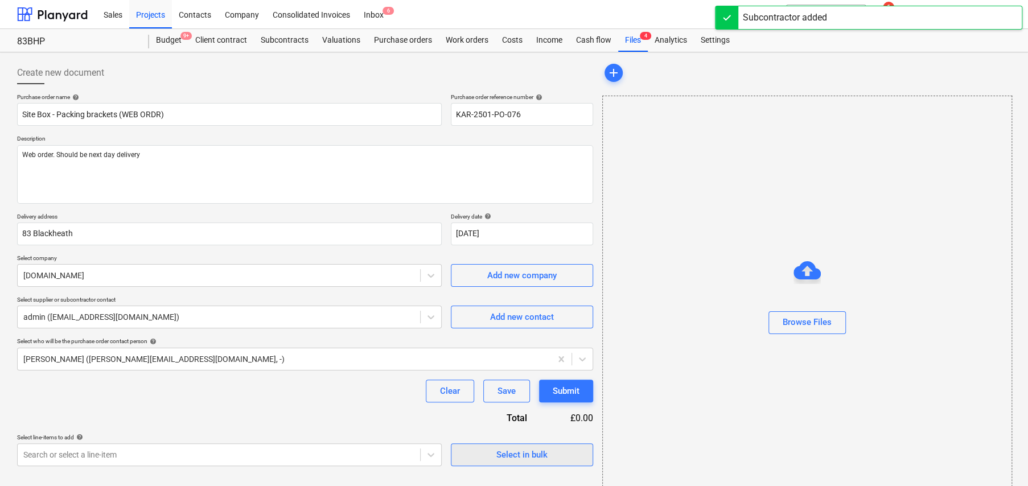
click at [536, 454] on div "Select in bulk" at bounding box center [522, 455] width 51 height 15
type textarea "x"
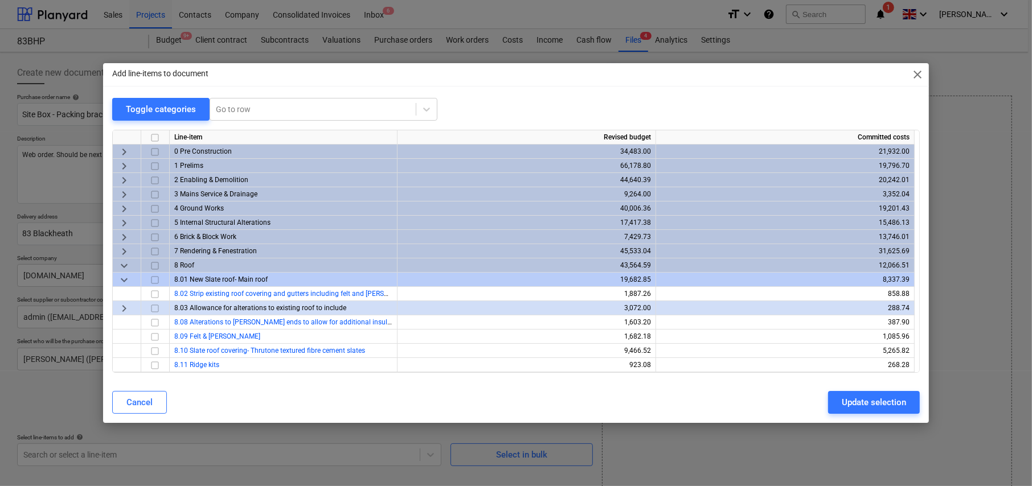
click at [124, 279] on span "keyboard_arrow_down" at bounding box center [124, 280] width 14 height 14
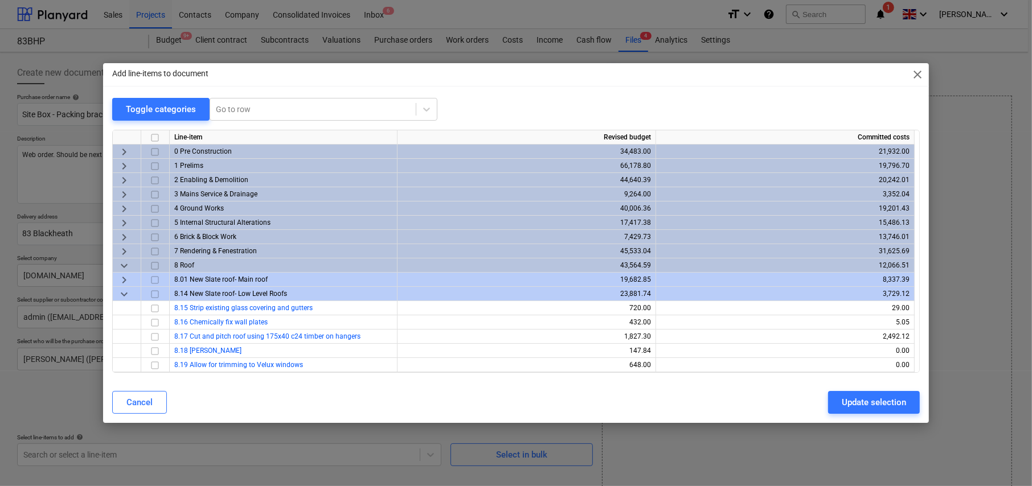
click at [123, 294] on span "keyboard_arrow_down" at bounding box center [124, 295] width 14 height 14
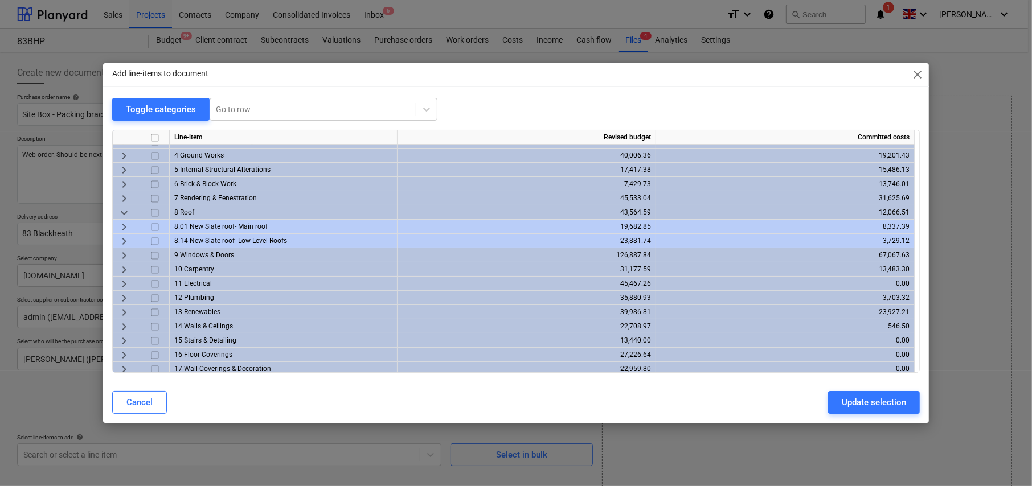
scroll to position [57, 0]
click at [253, 109] on div at bounding box center [313, 109] width 194 height 11
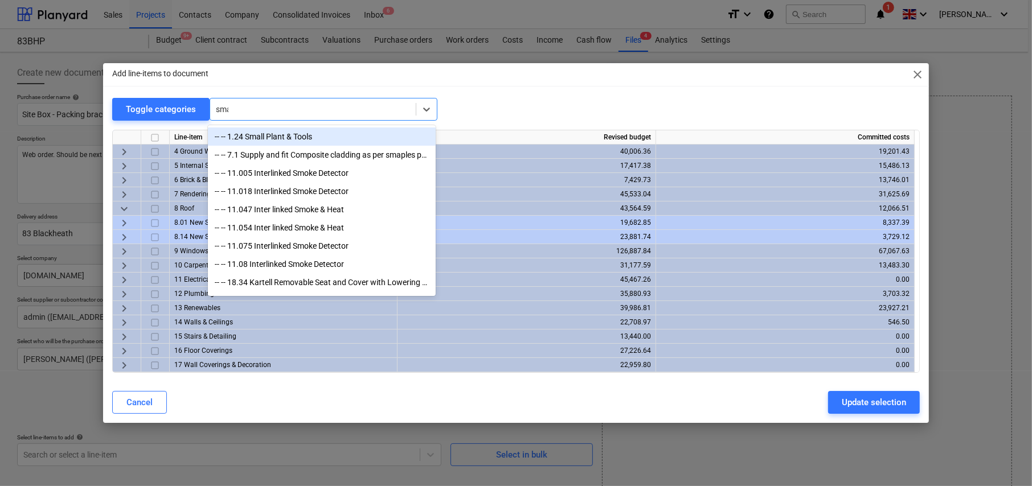
type input "smal"
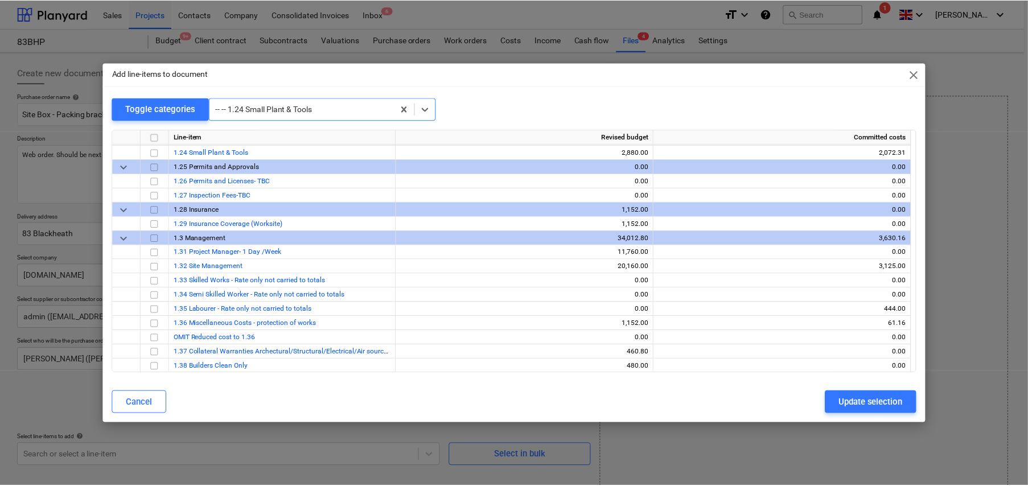
scroll to position [626, 0]
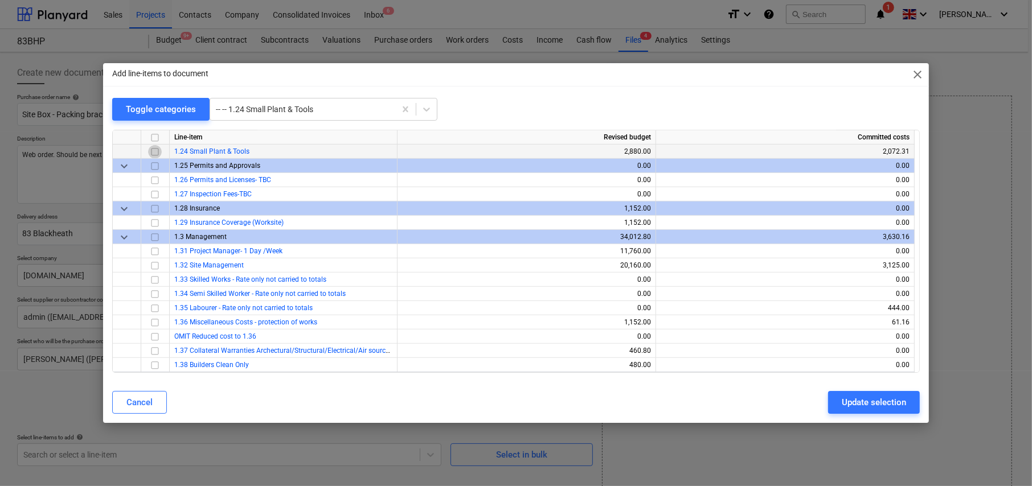
click at [157, 150] on input "checkbox" at bounding box center [155, 152] width 14 height 14
click at [889, 399] on div "Update selection" at bounding box center [874, 402] width 64 height 15
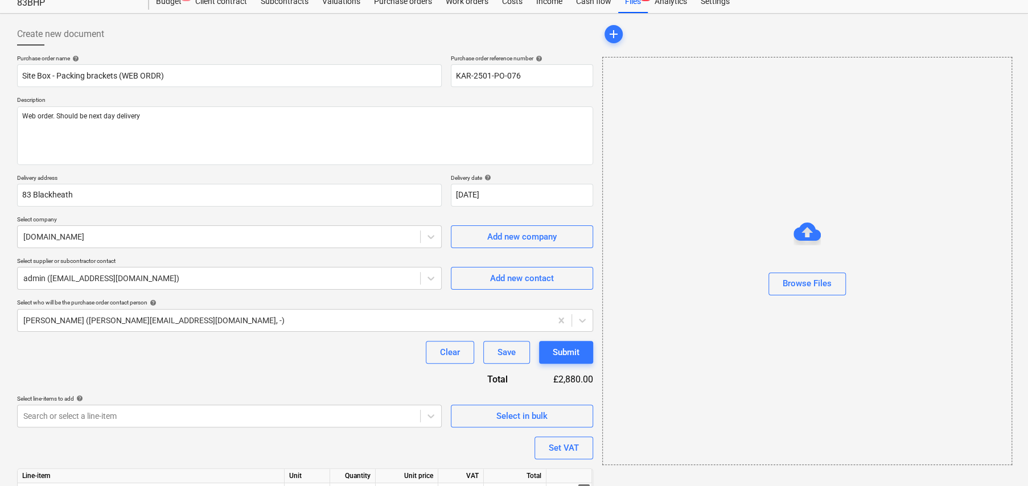
scroll to position [96, 0]
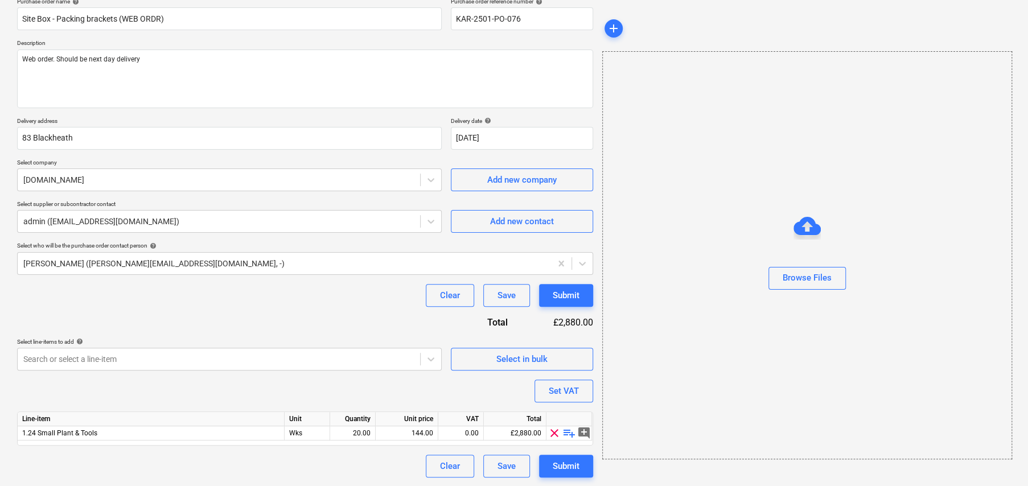
click at [572, 432] on span "playlist_add" at bounding box center [570, 433] width 14 height 14
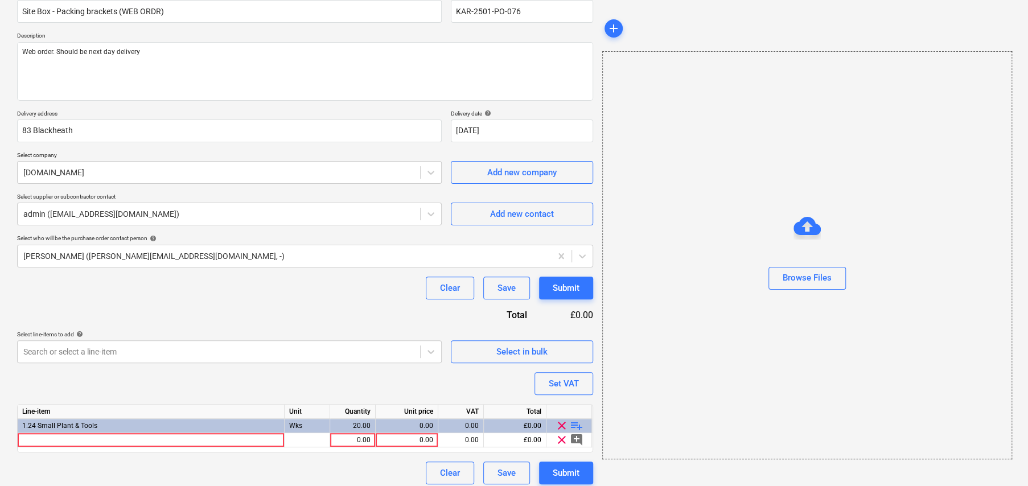
scroll to position [110, 0]
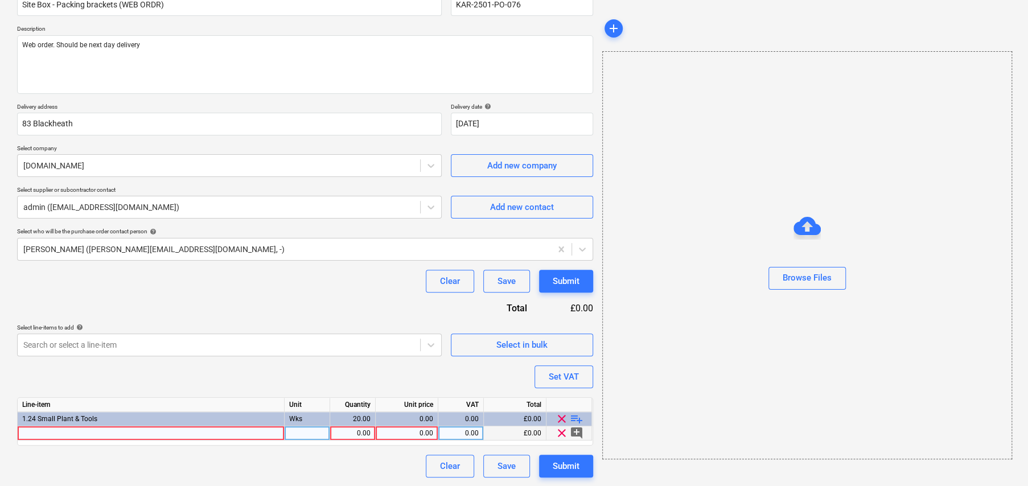
click at [190, 433] on div at bounding box center [151, 433] width 267 height 14
click at [121, 430] on div at bounding box center [151, 433] width 267 height 14
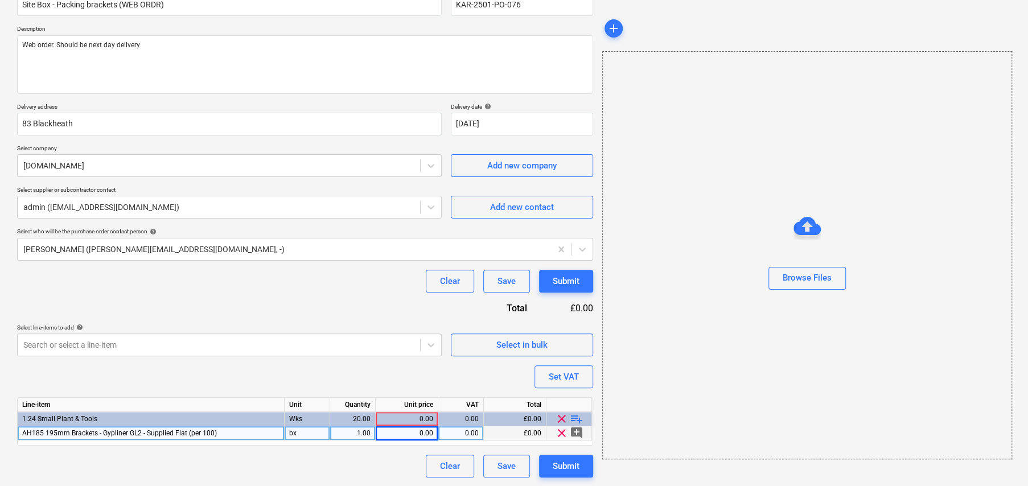
click at [416, 434] on div "0.00" at bounding box center [406, 433] width 53 height 14
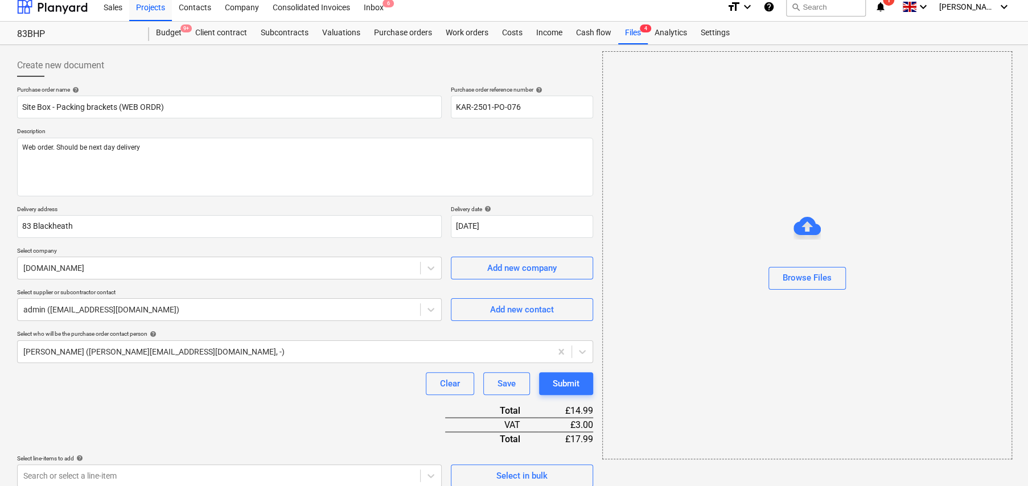
scroll to position [0, 0]
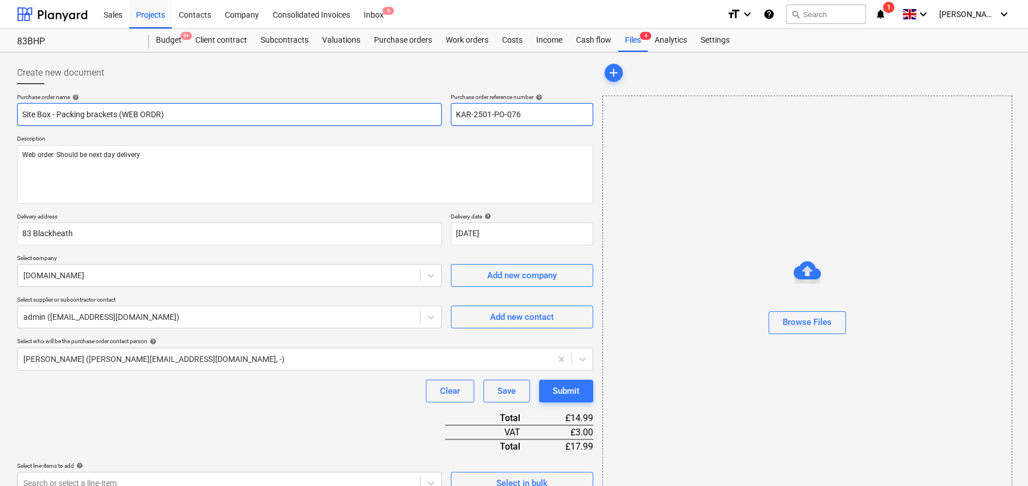
drag, startPoint x: 473, startPoint y: 112, endPoint x: 431, endPoint y: 112, distance: 41.6
click at [431, 112] on div "Purchase order name help Site Box - Packing brackets (WEB ORDR) Purchase order …" at bounding box center [305, 109] width 576 height 32
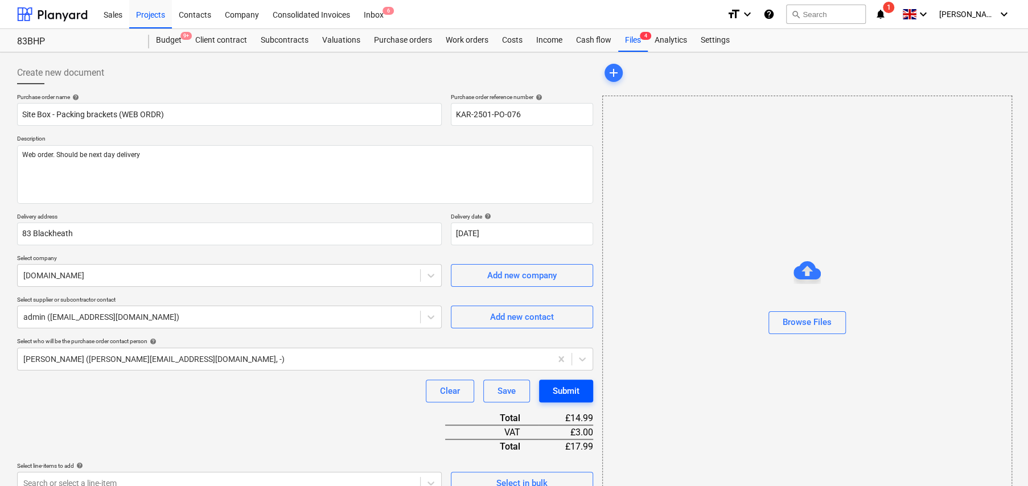
click at [564, 391] on div "Submit" at bounding box center [566, 391] width 27 height 15
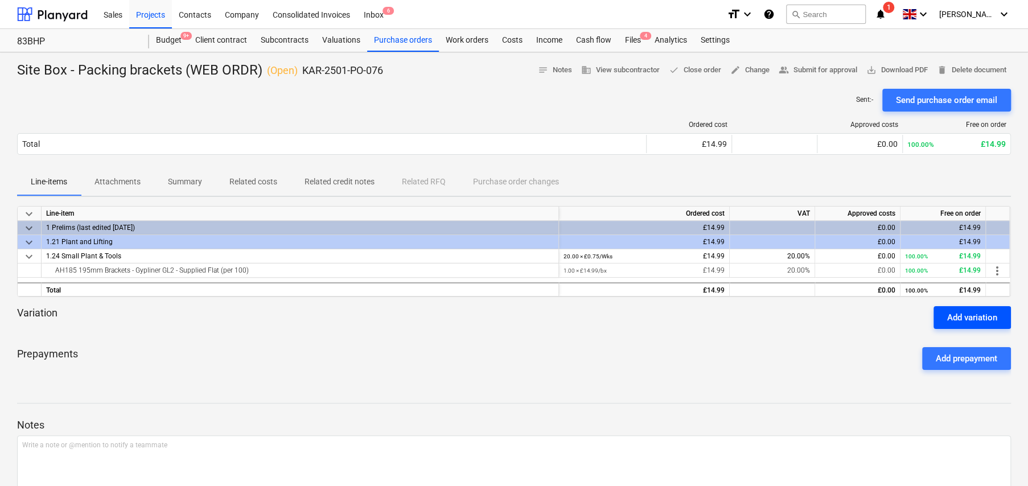
click at [973, 321] on div "Add variation" at bounding box center [973, 317] width 50 height 15
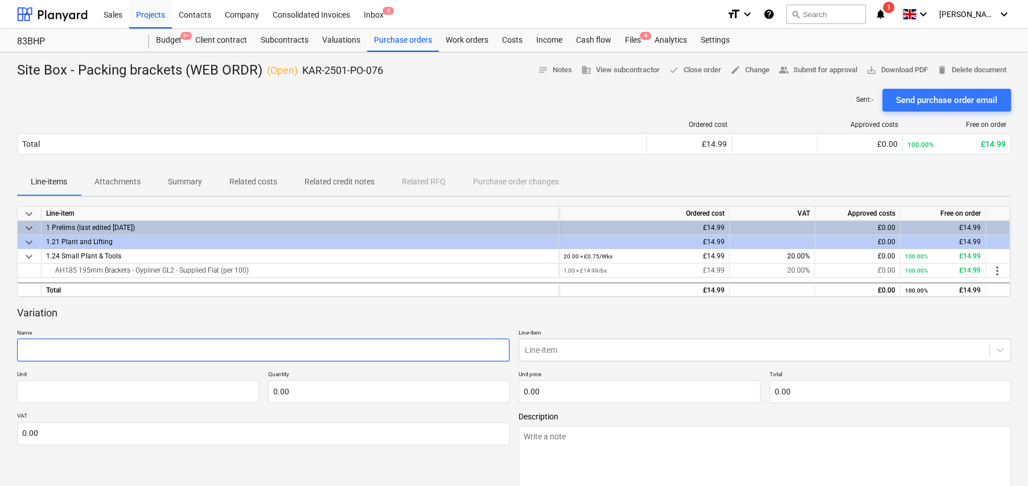
click at [314, 352] on input "text" at bounding box center [263, 350] width 493 height 23
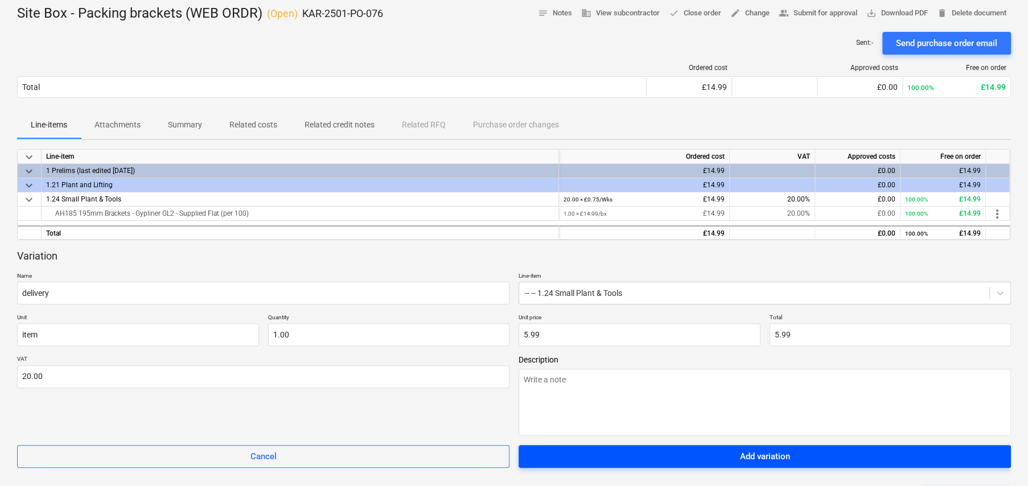
click at [785, 459] on div "Add variation" at bounding box center [765, 456] width 50 height 15
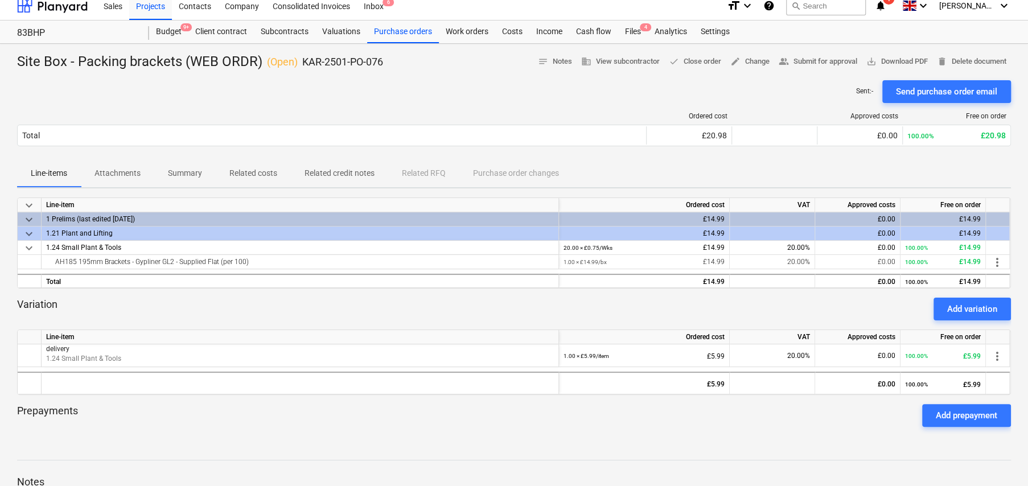
scroll to position [0, 0]
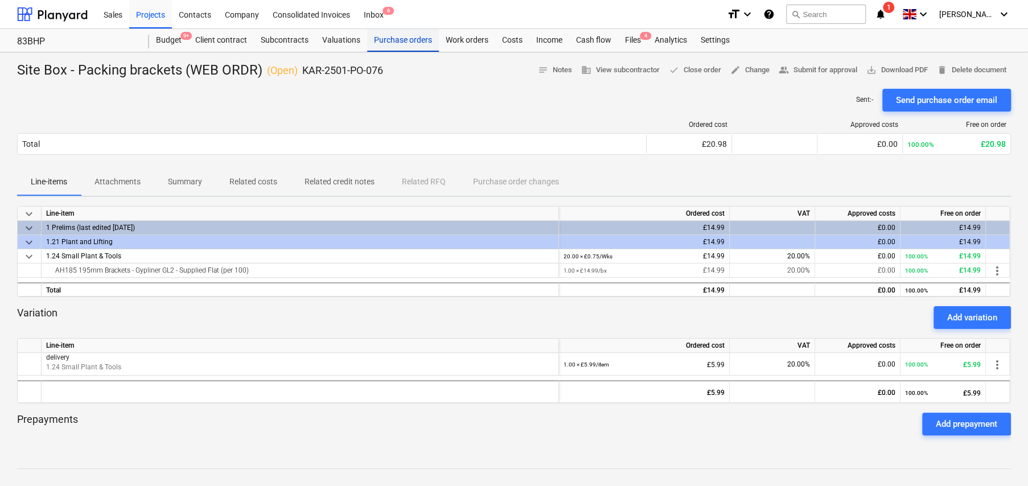
drag, startPoint x: 421, startPoint y: 39, endPoint x: 426, endPoint y: 44, distance: 7.3
click at [422, 39] on div "Purchase orders" at bounding box center [403, 40] width 72 height 23
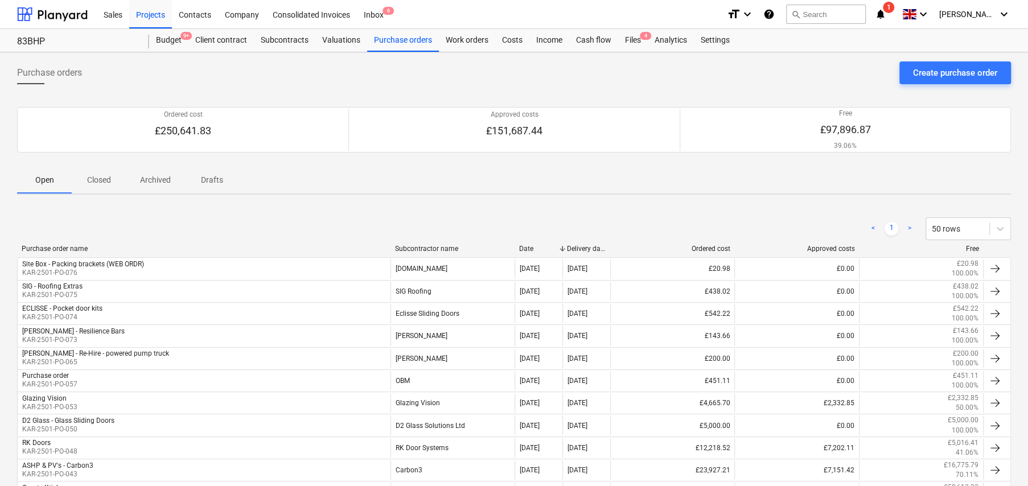
click at [433, 249] on div "Subcontractor name" at bounding box center [453, 249] width 116 height 8
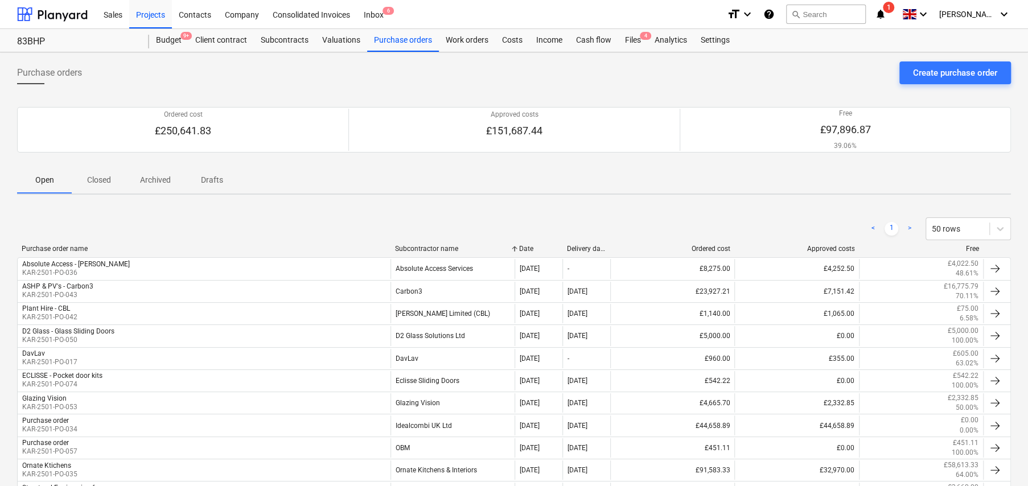
click at [100, 180] on p "Closed" at bounding box center [98, 180] width 27 height 12
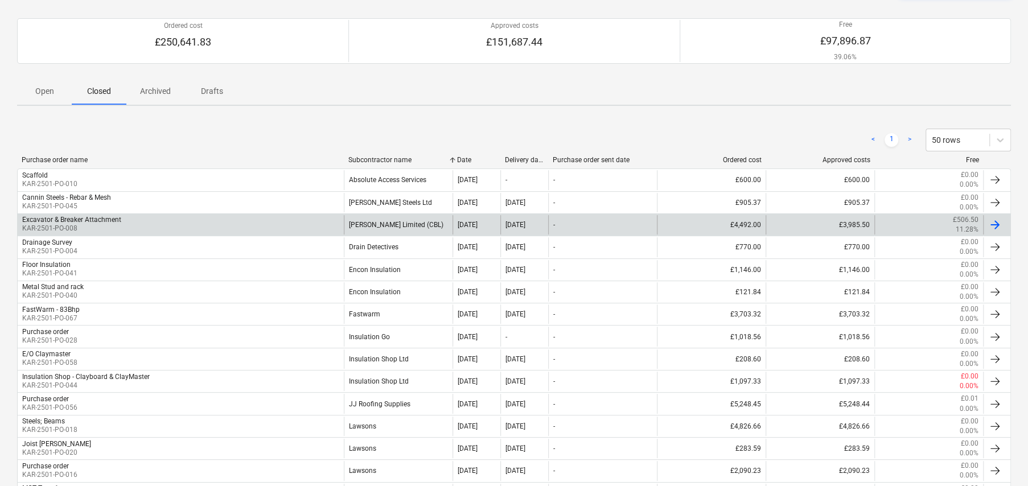
scroll to position [114, 0]
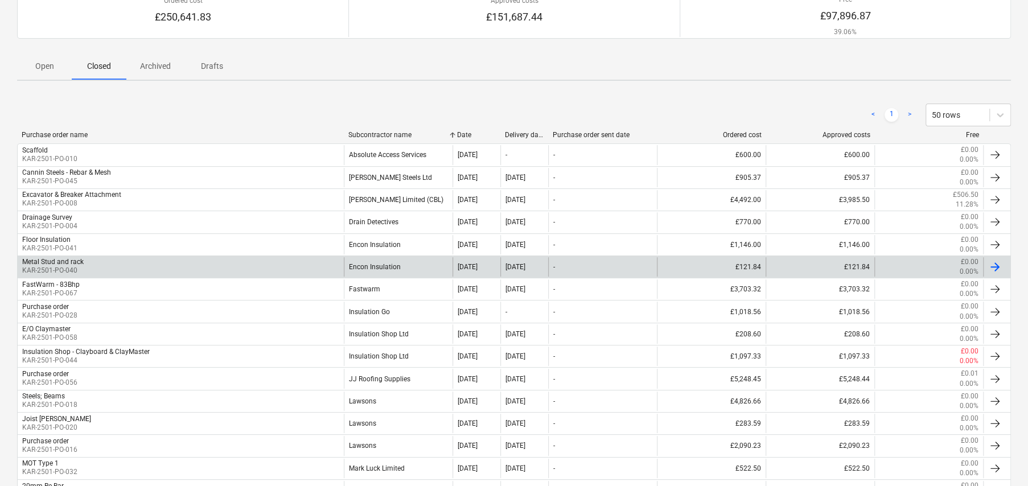
click at [84, 259] on div "Metal Stud and rack KAR-2501-PO-040" at bounding box center [181, 266] width 326 height 19
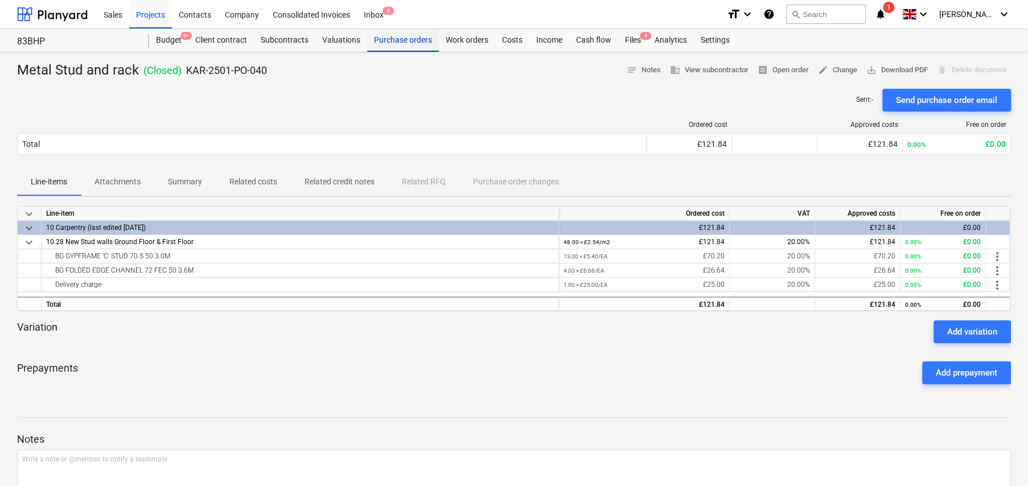
click at [400, 40] on div "Purchase orders" at bounding box center [403, 40] width 72 height 23
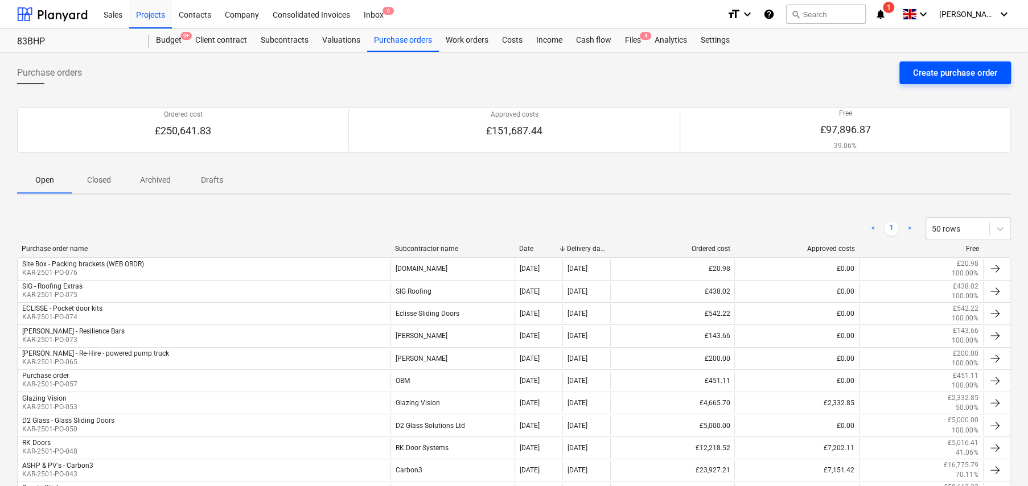
click at [959, 77] on div "Create purchase order" at bounding box center [955, 72] width 84 height 15
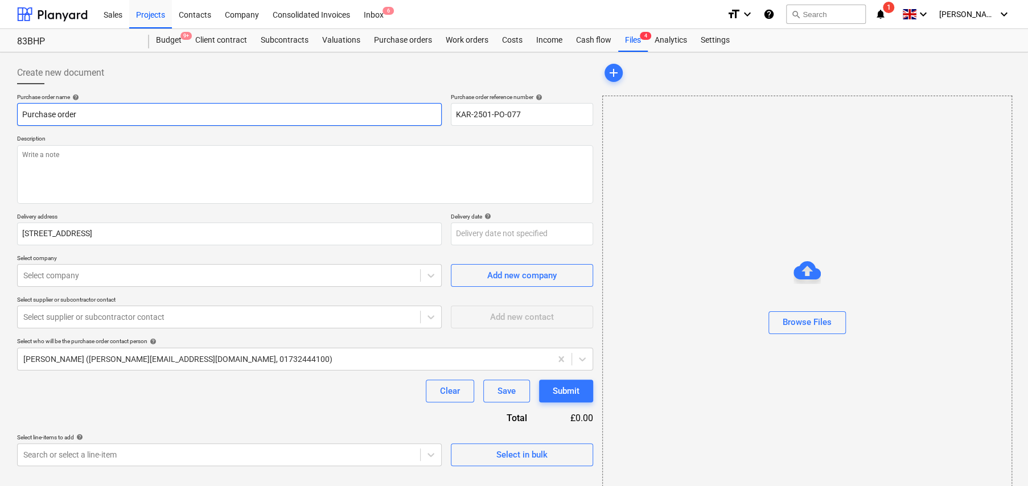
click at [103, 112] on input "Purchase order" at bounding box center [229, 114] width 425 height 23
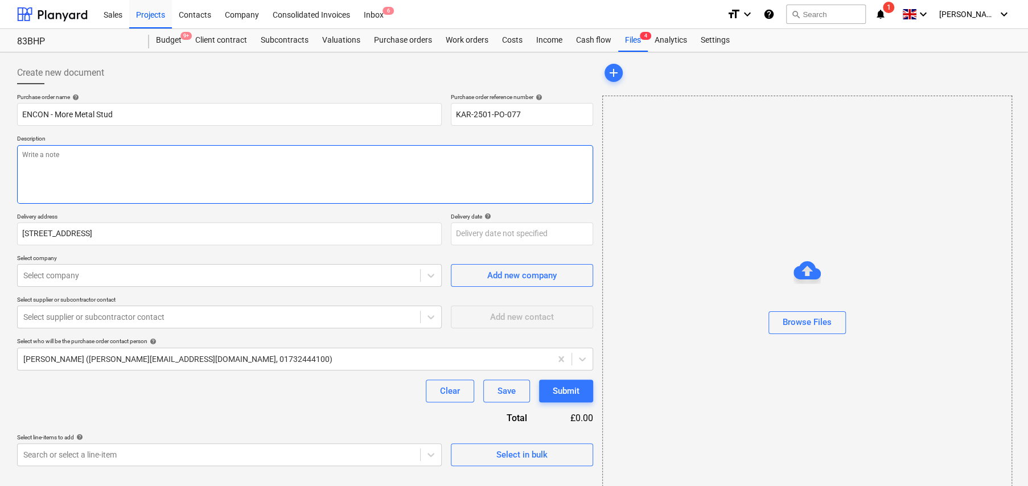
click at [162, 158] on textarea at bounding box center [305, 174] width 576 height 59
click at [251, 162] on textarea "For" at bounding box center [305, 174] width 576 height 59
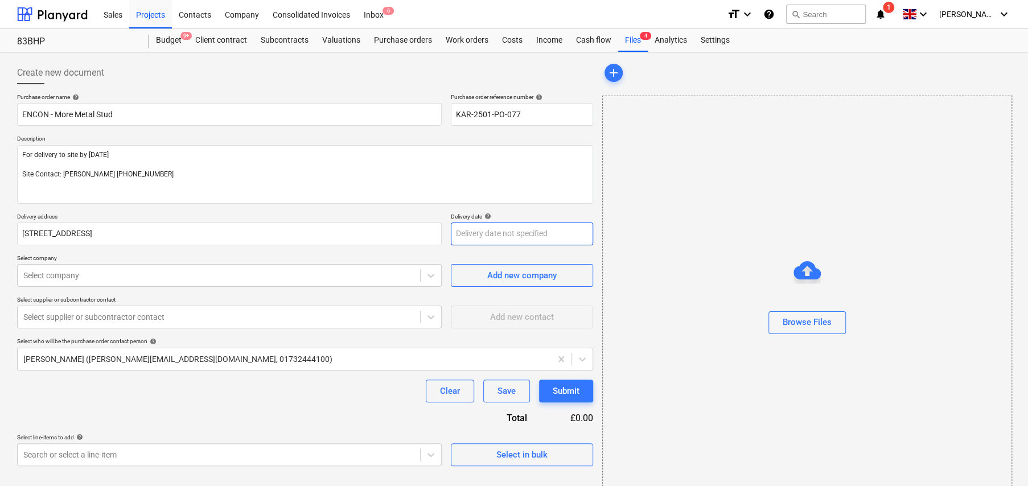
click at [482, 235] on body "Sales Projects Contacts Company Consolidated Invoices Inbox 6 format_size keybo…" at bounding box center [514, 243] width 1028 height 486
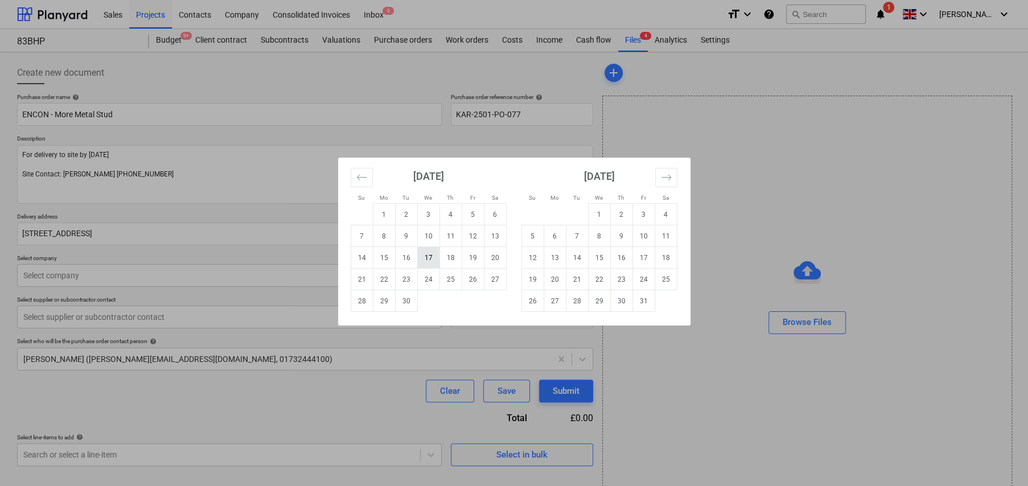
click at [436, 262] on td "17" at bounding box center [428, 258] width 22 height 22
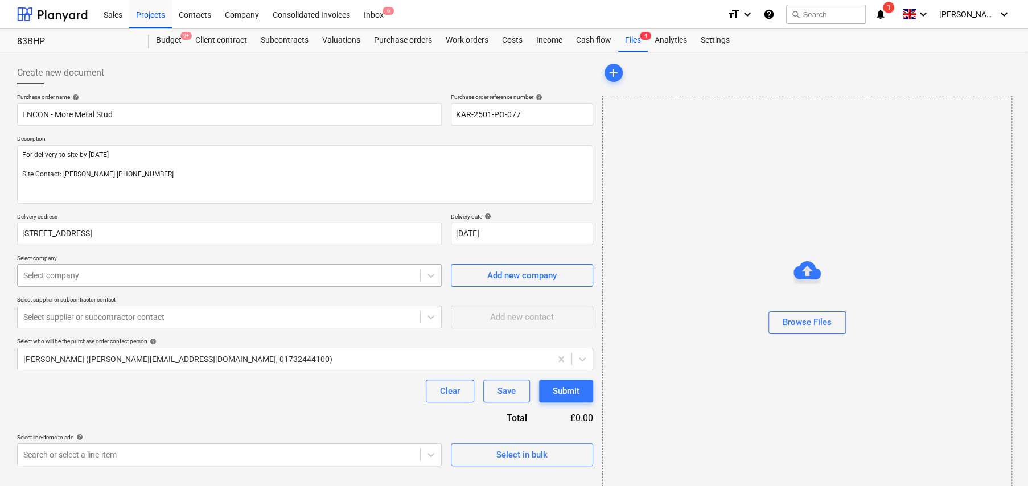
click at [182, 281] on div at bounding box center [218, 275] width 391 height 11
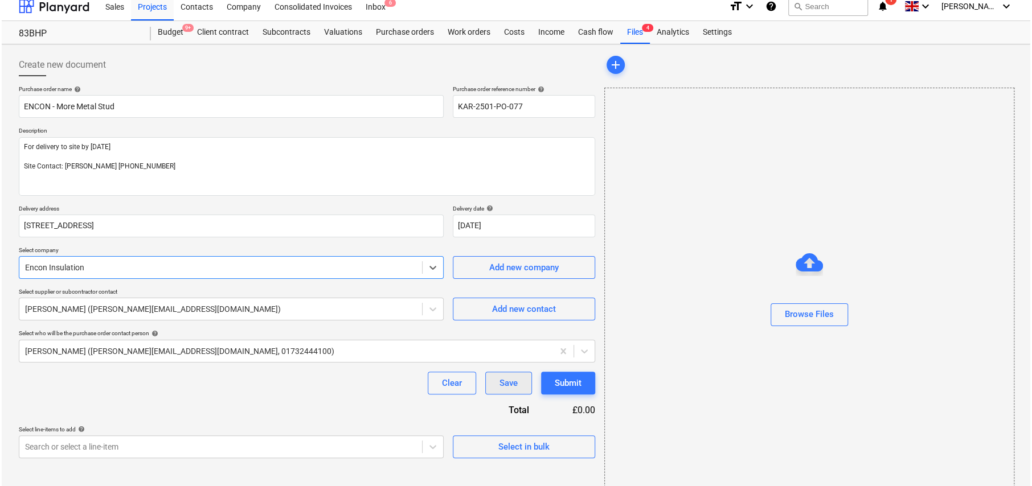
scroll to position [27, 0]
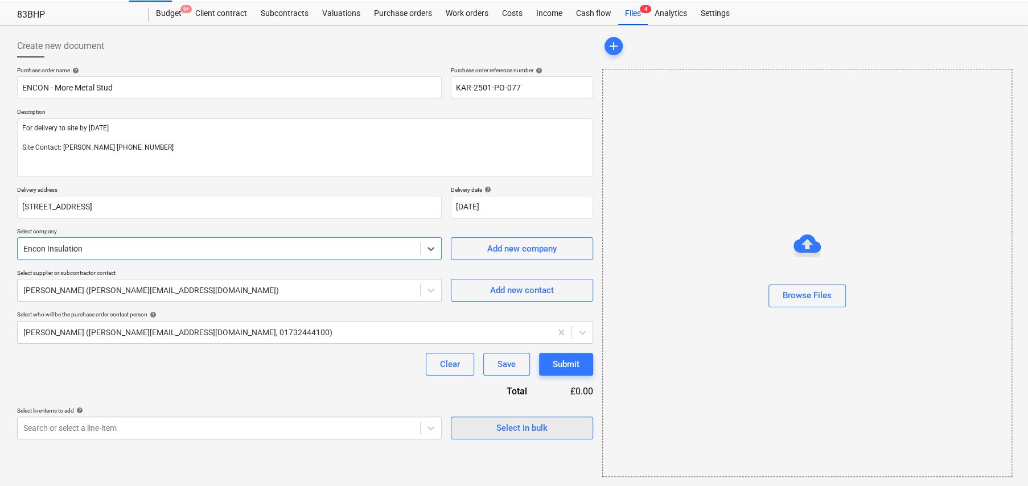
click at [532, 430] on div "Select in bulk" at bounding box center [522, 428] width 51 height 15
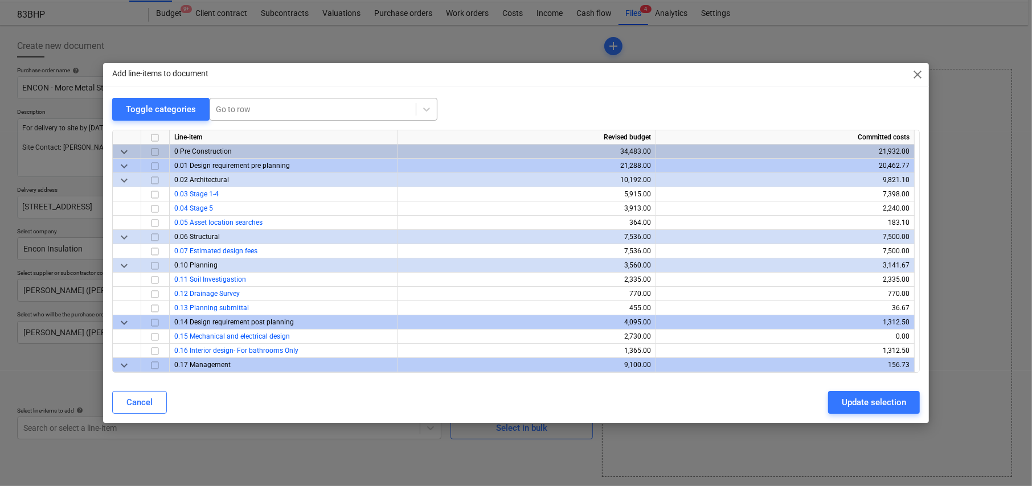
click at [239, 114] on div at bounding box center [313, 109] width 194 height 11
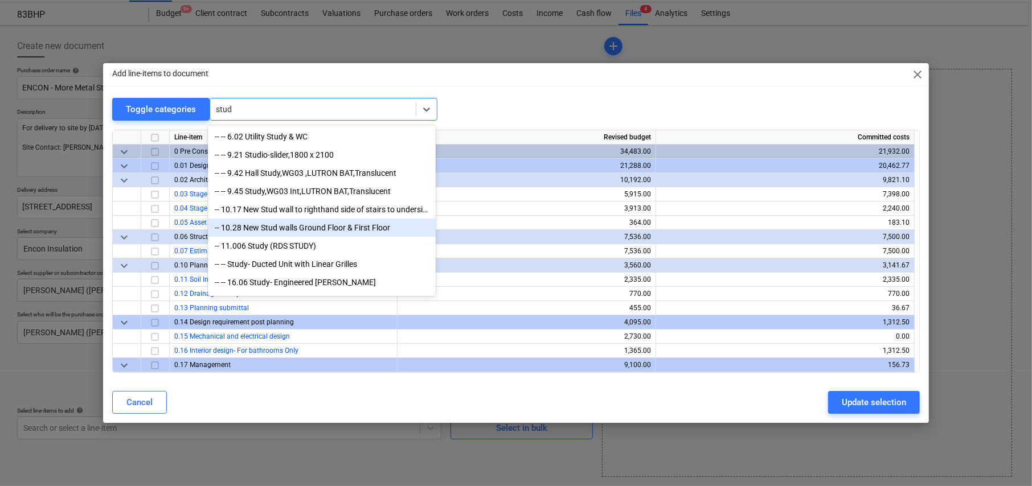
click at [284, 224] on div "-- 10.28 New Stud walls Ground Floor & First Floor" at bounding box center [322, 228] width 228 height 18
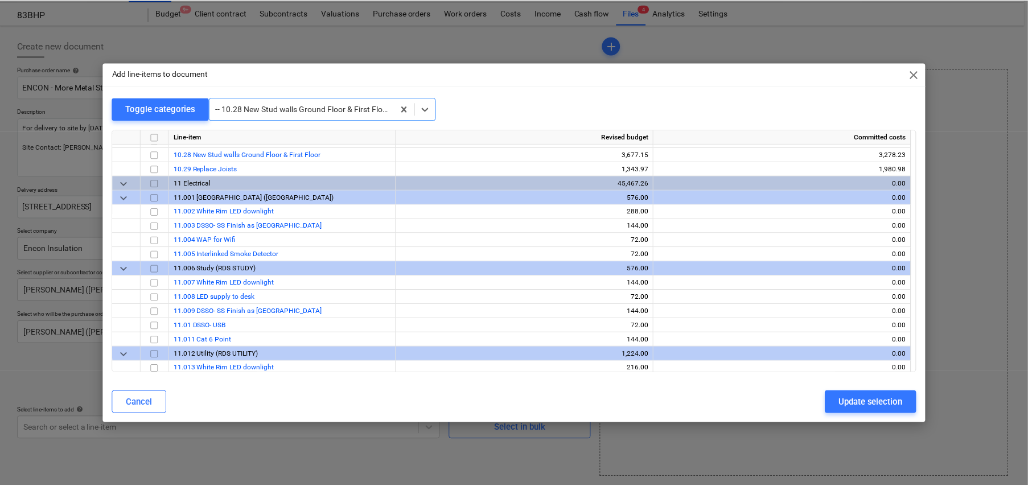
scroll to position [4128, 0]
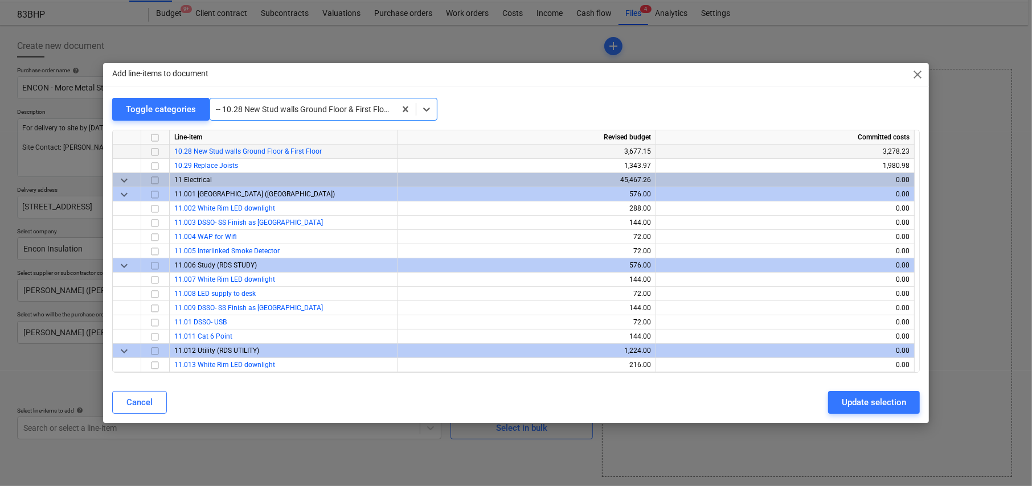
click at [151, 149] on input "checkbox" at bounding box center [155, 152] width 14 height 14
click at [879, 404] on div "Update selection" at bounding box center [874, 402] width 64 height 15
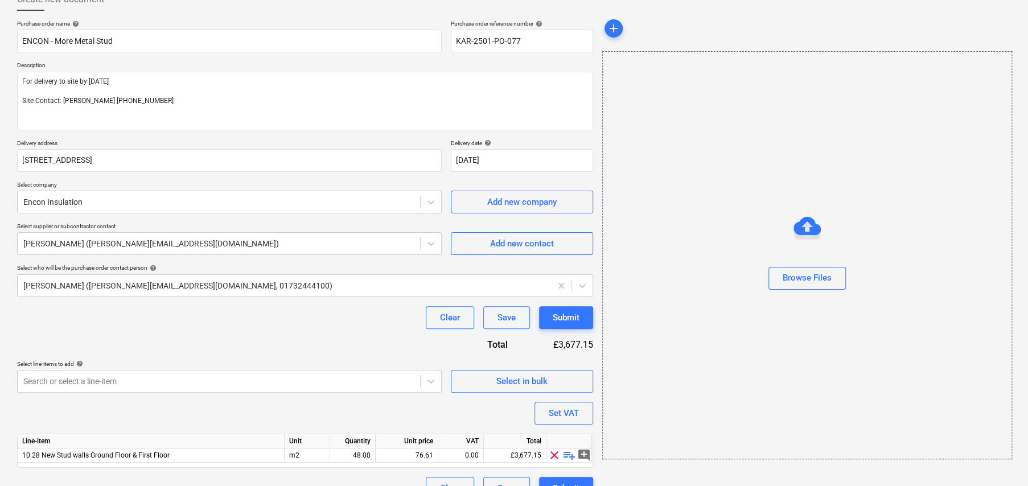
scroll to position [96, 0]
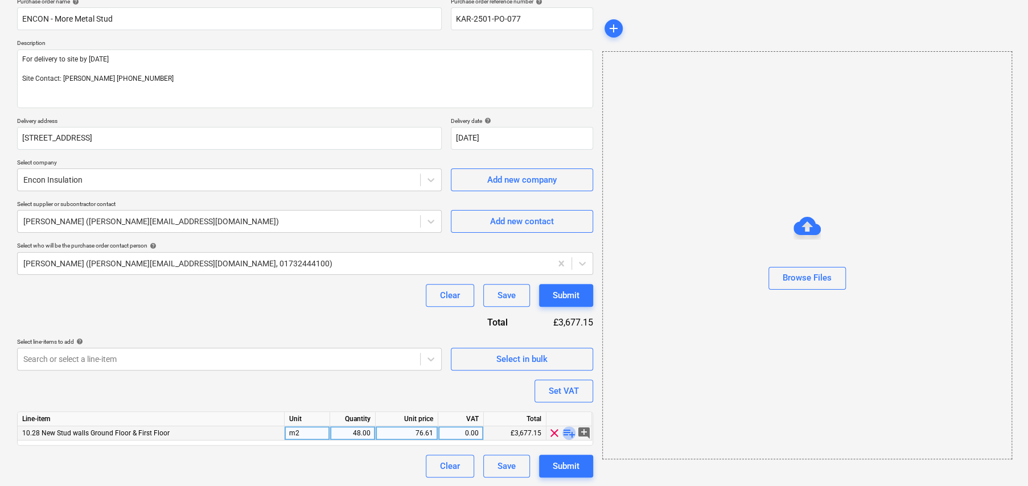
click at [570, 433] on span "playlist_add" at bounding box center [570, 433] width 14 height 14
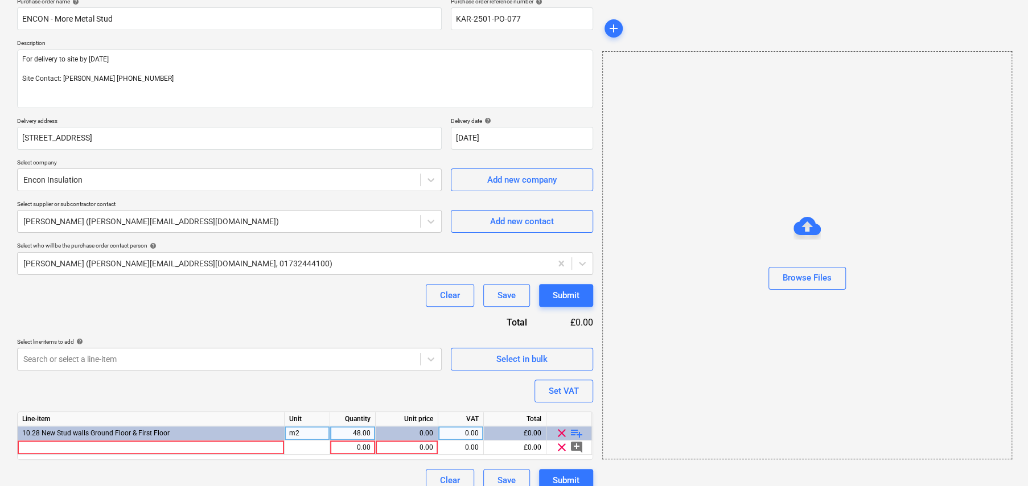
click at [581, 433] on span "playlist_add" at bounding box center [577, 433] width 14 height 14
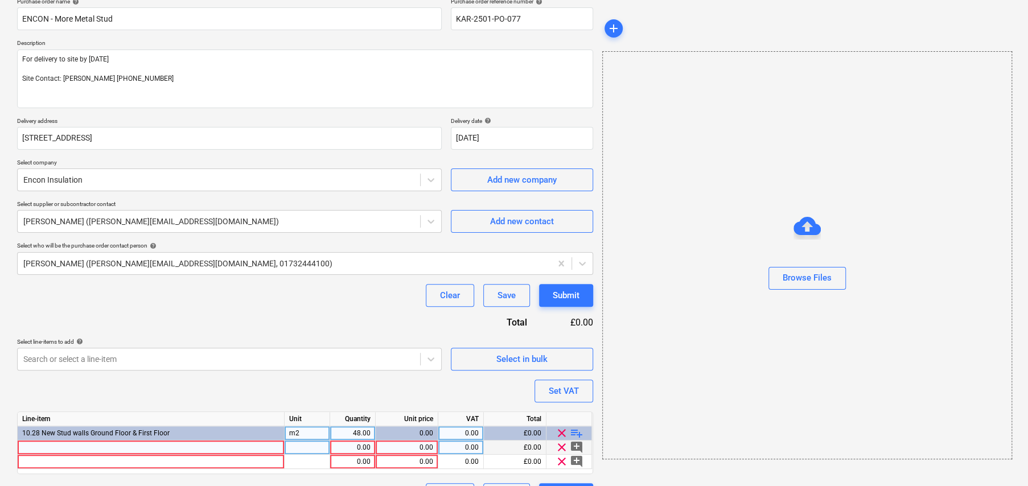
click at [99, 445] on div at bounding box center [151, 448] width 267 height 14
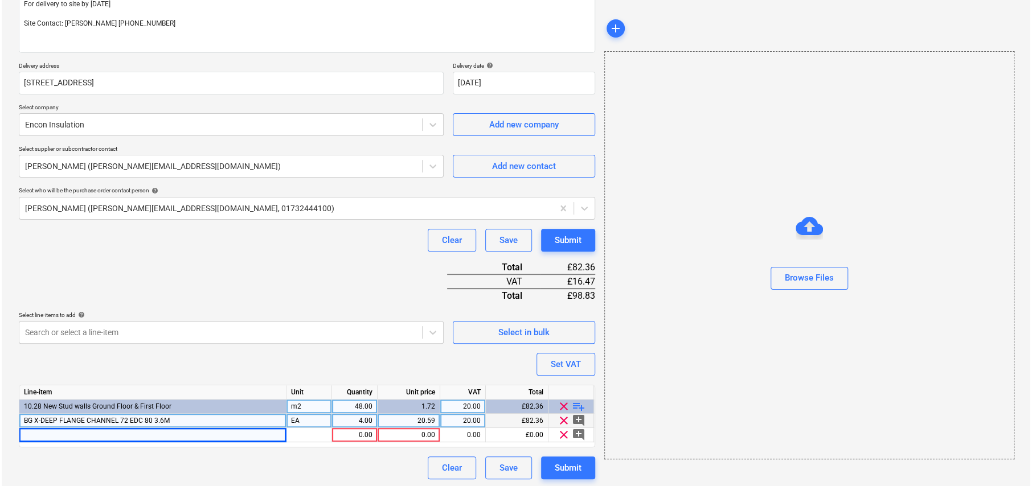
scroll to position [152, 0]
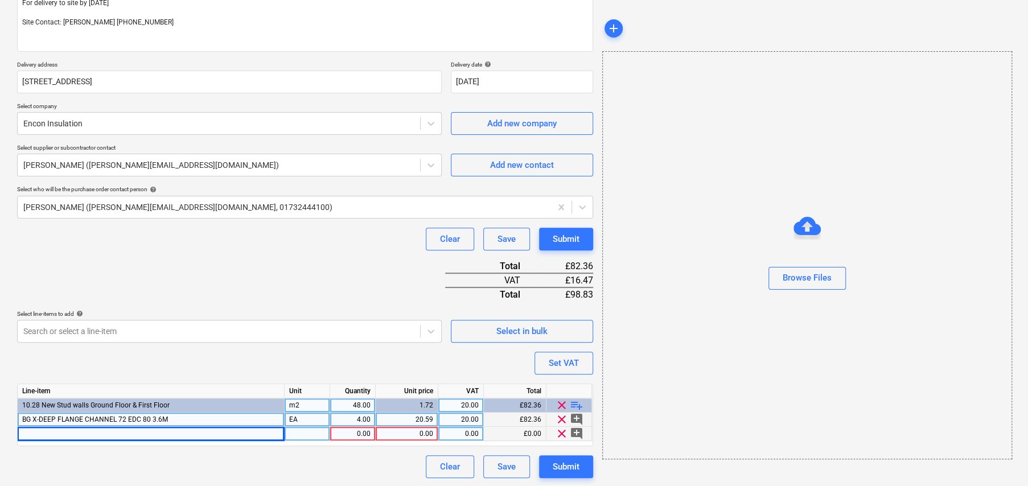
click at [235, 436] on div at bounding box center [151, 434] width 267 height 14
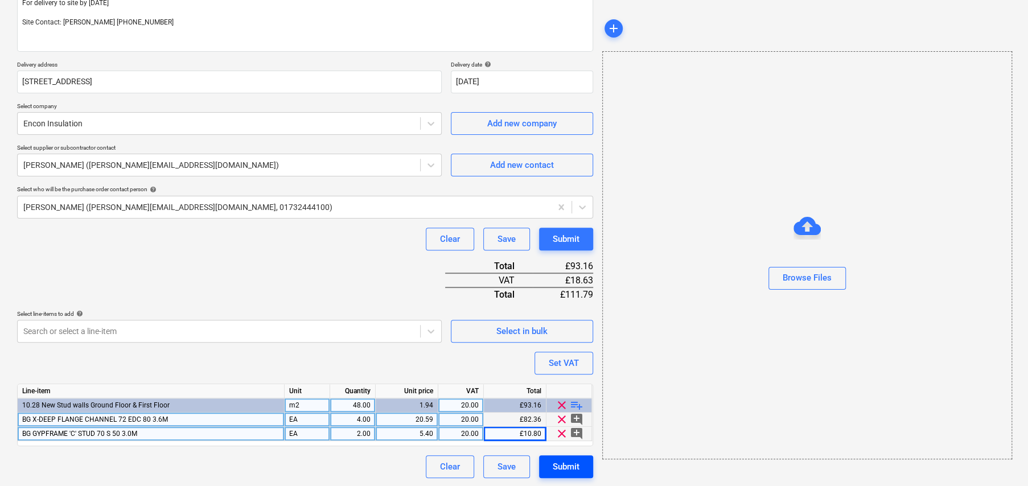
click at [565, 464] on div "Submit" at bounding box center [566, 467] width 27 height 15
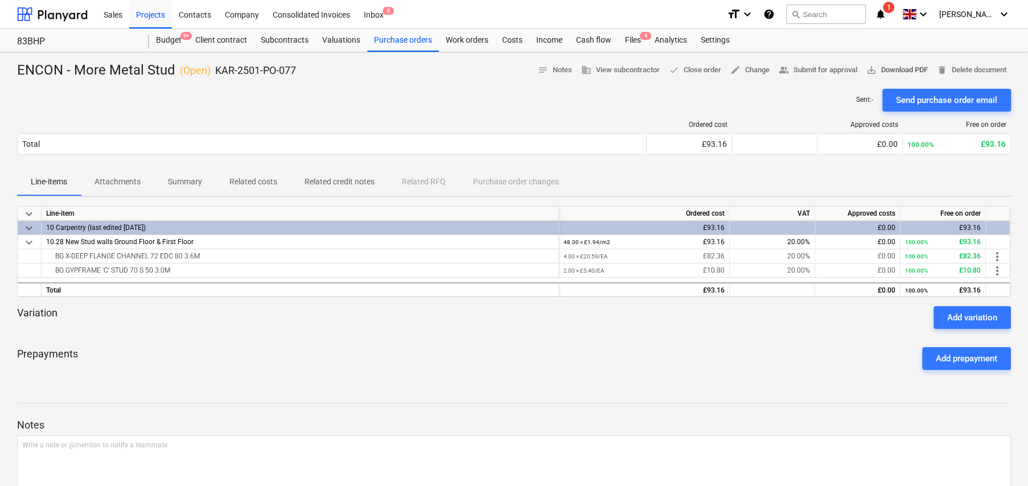
click at [883, 71] on span "save_alt Download PDF" at bounding box center [897, 70] width 61 height 13
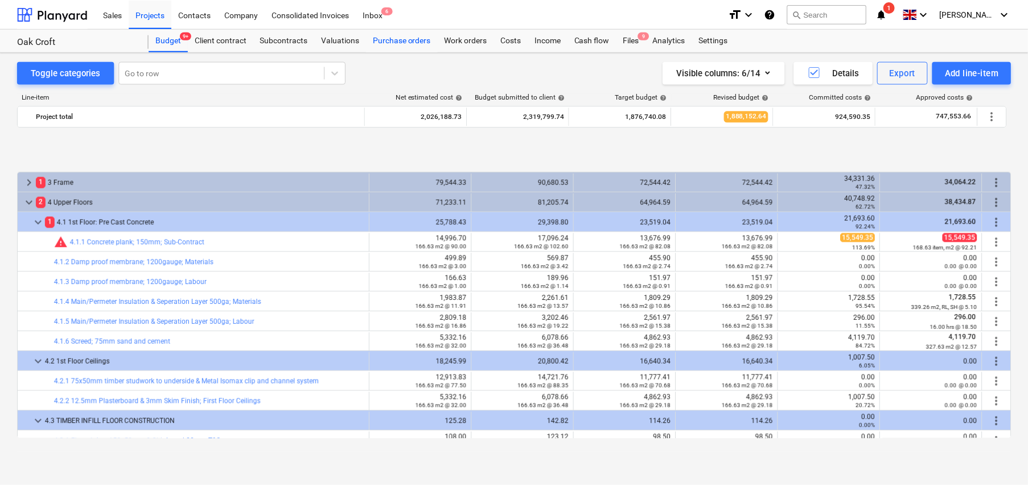
scroll to position [456, 0]
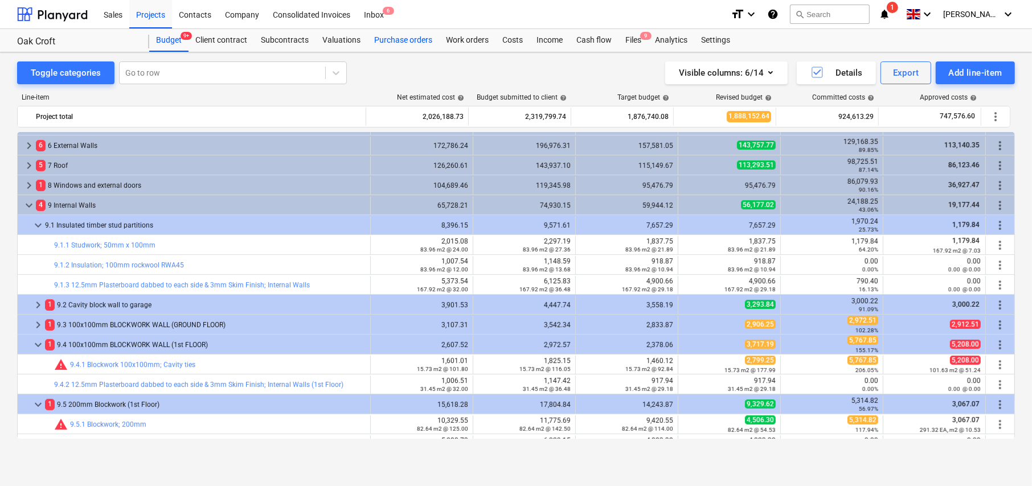
click at [405, 42] on div "Purchase orders" at bounding box center [403, 40] width 72 height 23
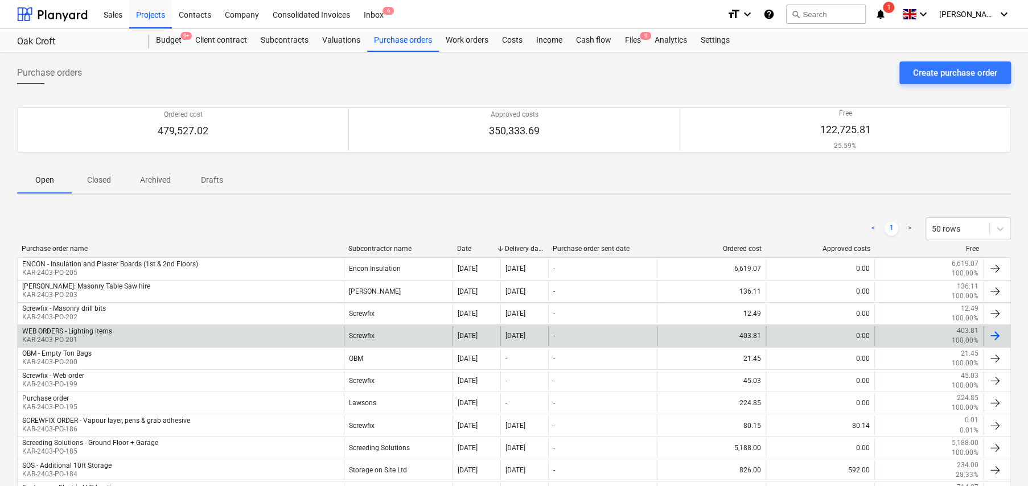
click at [77, 330] on div "WEB ORDERS - Lighting items" at bounding box center [67, 331] width 90 height 8
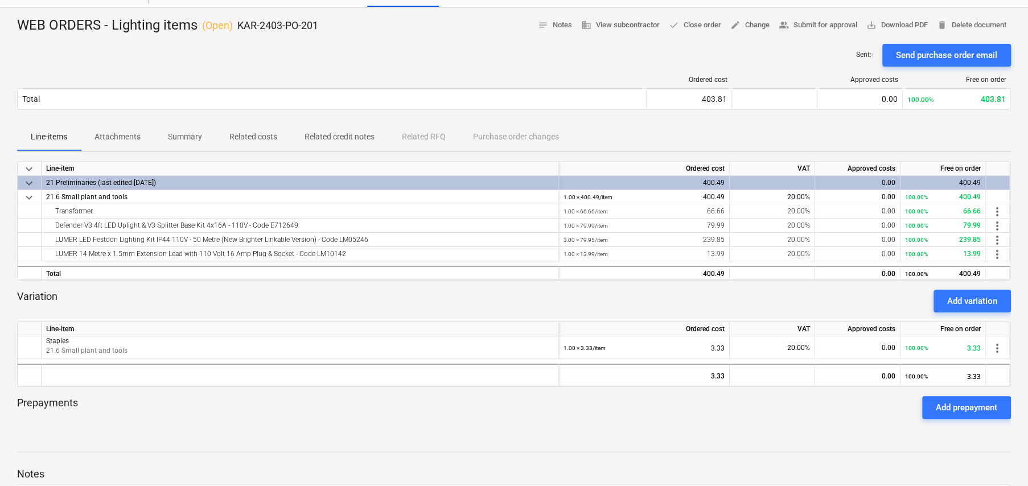
scroll to position [42, 0]
